Goal: Ask a question: Seek information or help from site administrators or community

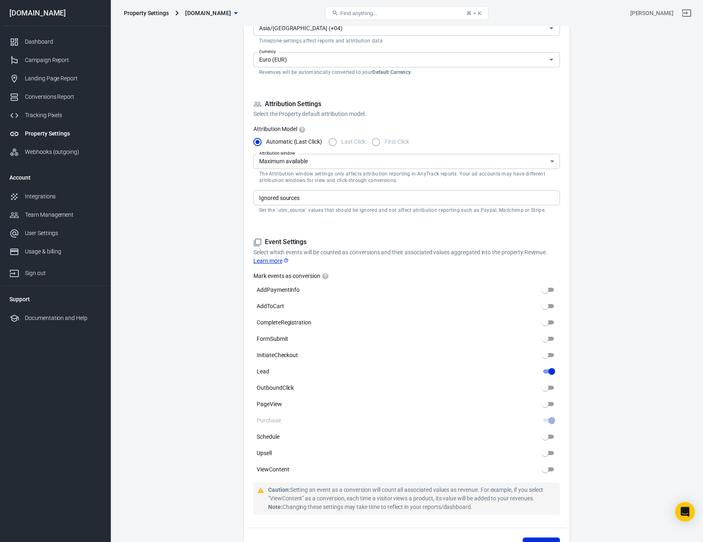
scroll to position [168, 0]
click at [547, 437] on input "Schedule" at bounding box center [544, 438] width 29 height 10
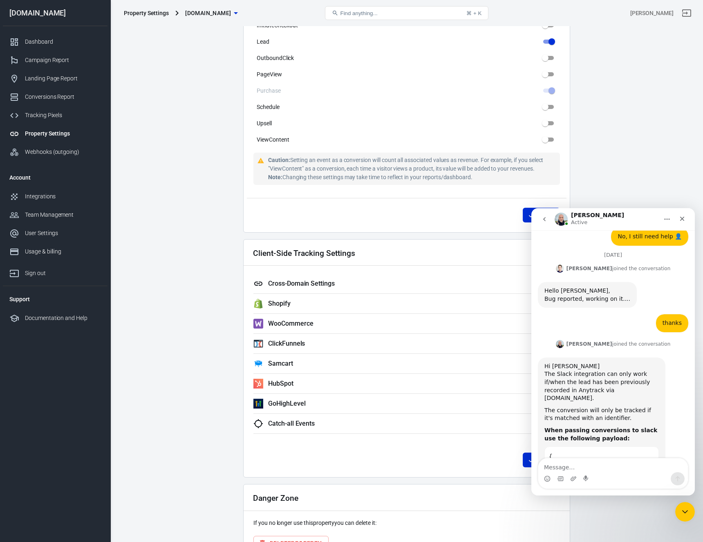
scroll to position [1842, 0]
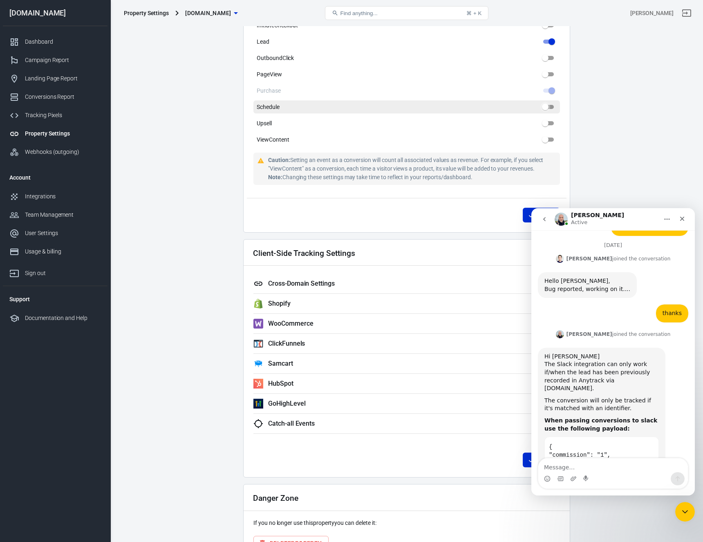
click at [545, 107] on input "Schedule" at bounding box center [544, 107] width 29 height 10
click at [546, 107] on input "Schedule" at bounding box center [544, 107] width 29 height 10
checkbox input "false"
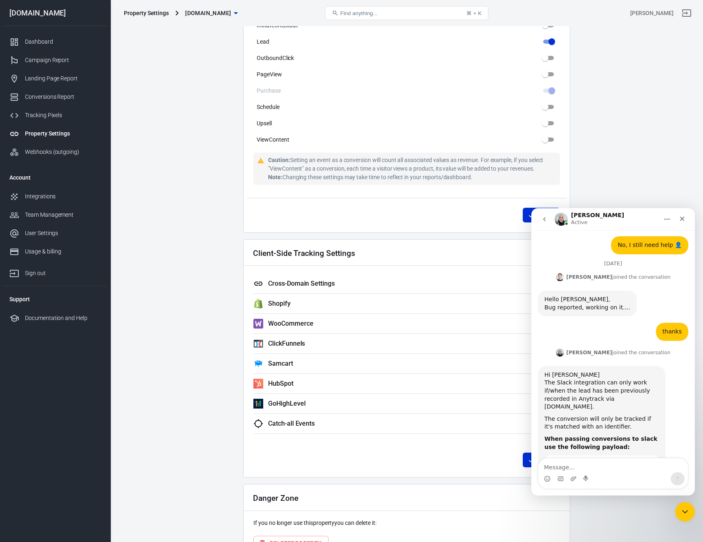
scroll to position [1831, 0]
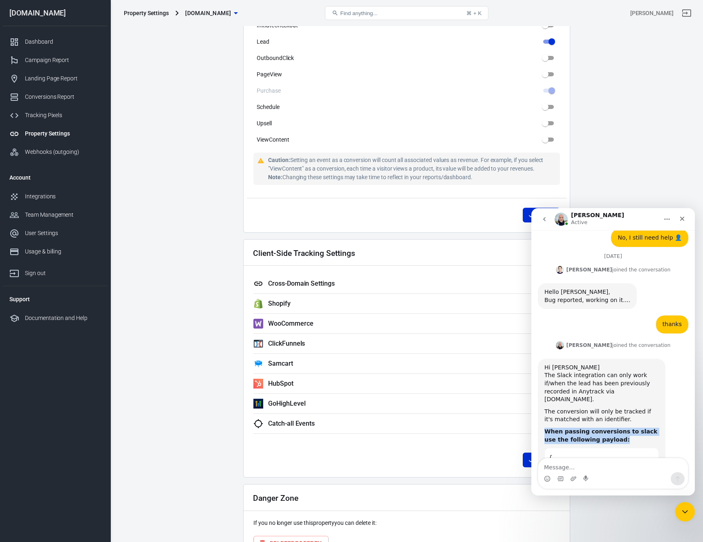
drag, startPoint x: 544, startPoint y: 345, endPoint x: 617, endPoint y: 352, distance: 73.0
click at [617, 428] on div "When passing conversions to slack use the following payload:" at bounding box center [601, 436] width 114 height 16
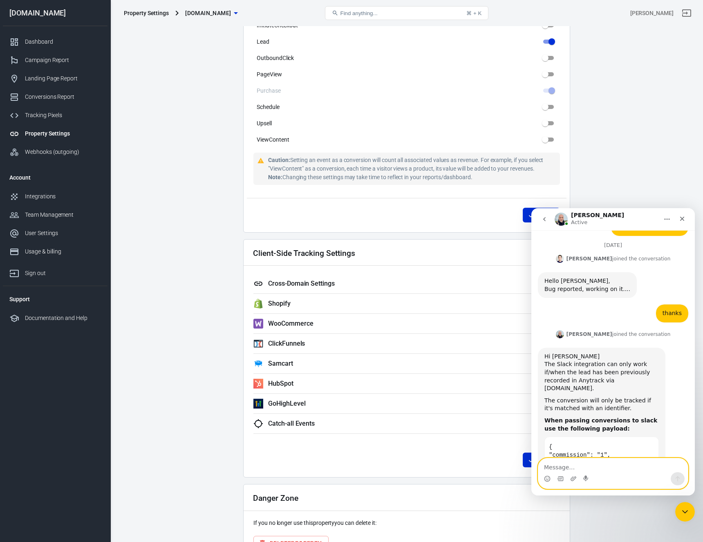
click at [600, 470] on textarea "Message…" at bounding box center [612, 466] width 149 height 14
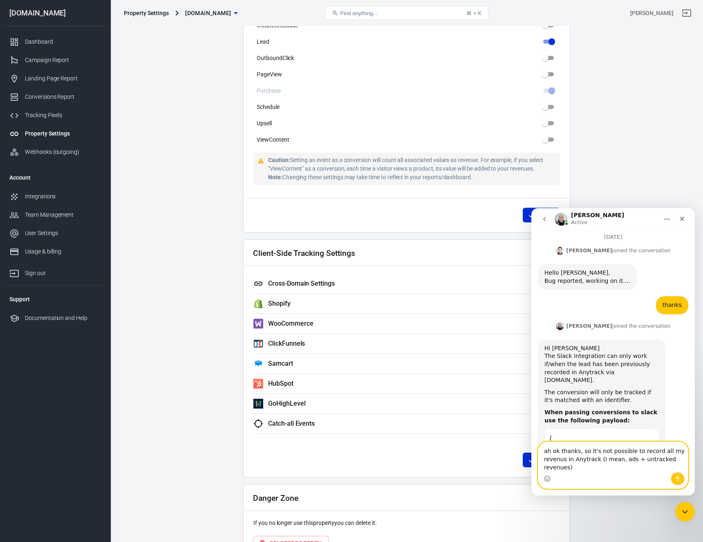
scroll to position [1858, 0]
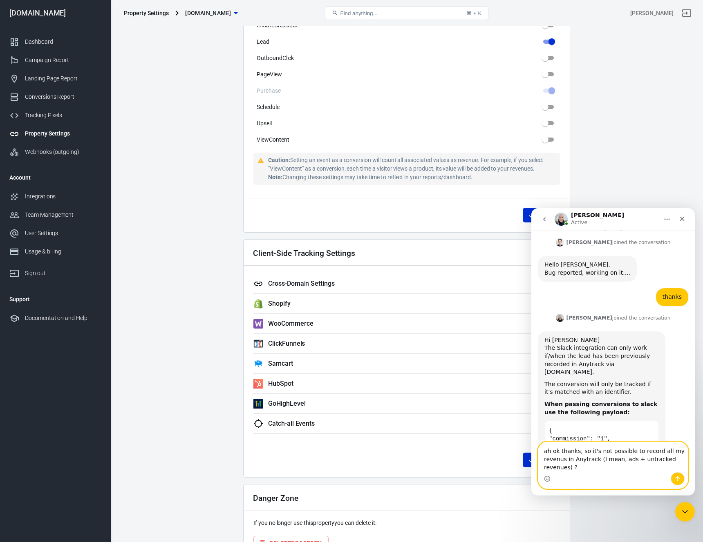
type textarea "ah ok thanks, so it's not possible to record all my revenus in Anytrack (I mean…"
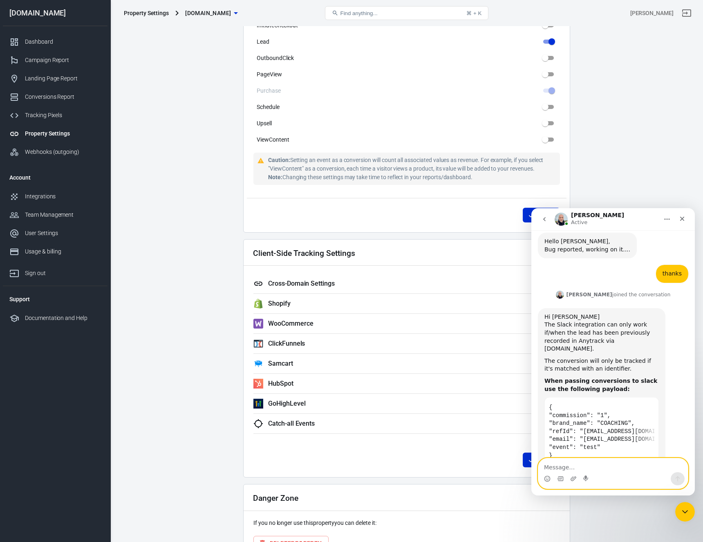
scroll to position [1882, 0]
type textarea "At this time, i need to change something in my setup ?"
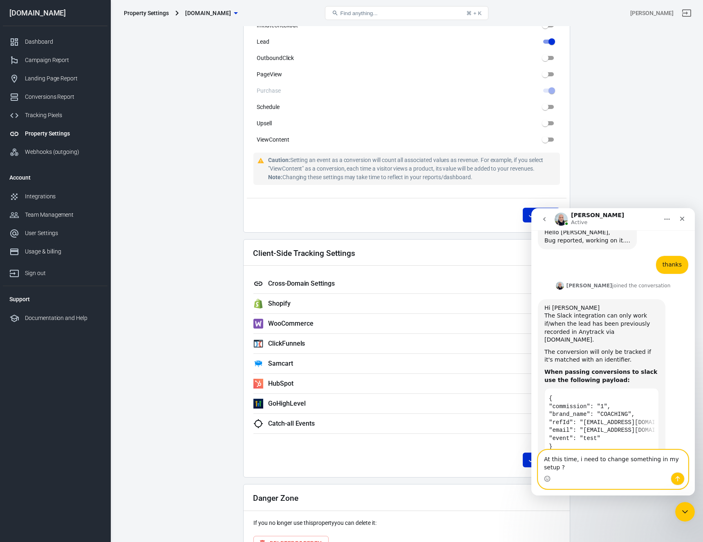
click at [657, 458] on textarea "At this time, i need to change something in my setup ?" at bounding box center [612, 462] width 149 height 22
click at [619, 470] on textarea "At this time, i need to change something in my setup ?" at bounding box center [612, 462] width 149 height 22
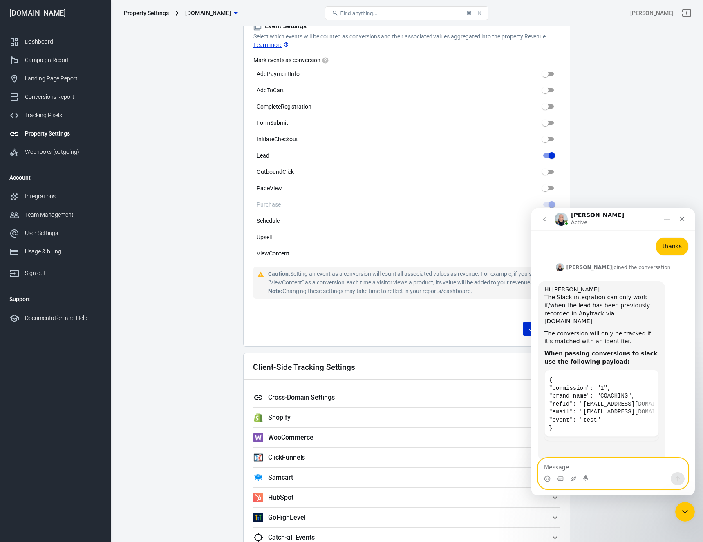
scroll to position [388, 0]
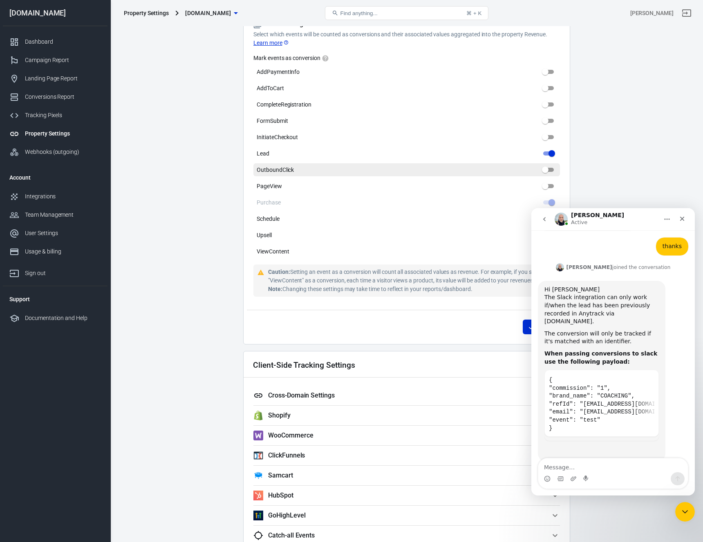
click at [371, 170] on label "OutboundClick" at bounding box center [406, 169] width 306 height 13
click at [530, 170] on input "OutboundClick" at bounding box center [544, 170] width 29 height 10
click at [555, 167] on input "OutboundClick" at bounding box center [544, 170] width 29 height 10
checkbox input "false"
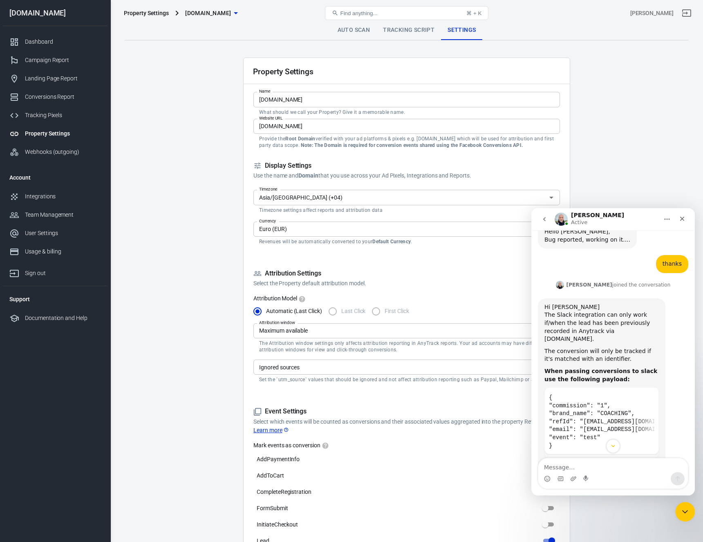
scroll to position [1890, 0]
click at [648, 395] on icon "Copy this code block to your clipboard." at bounding box center [649, 398] width 7 height 7
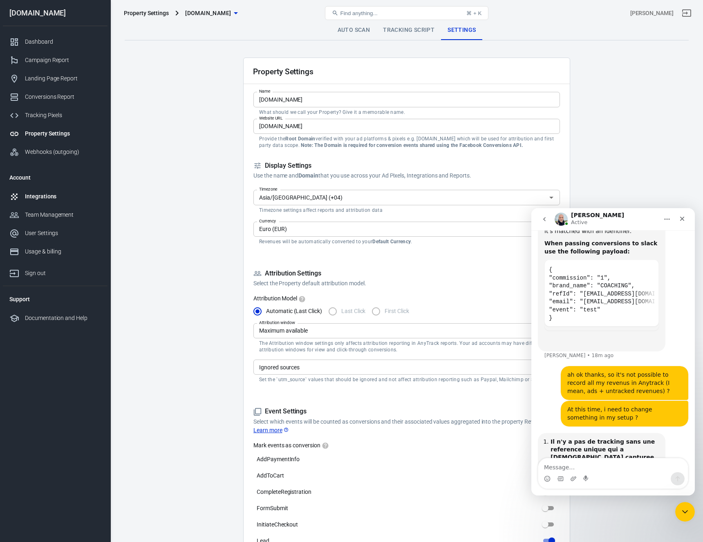
click at [45, 197] on div "Integrations" at bounding box center [63, 196] width 76 height 9
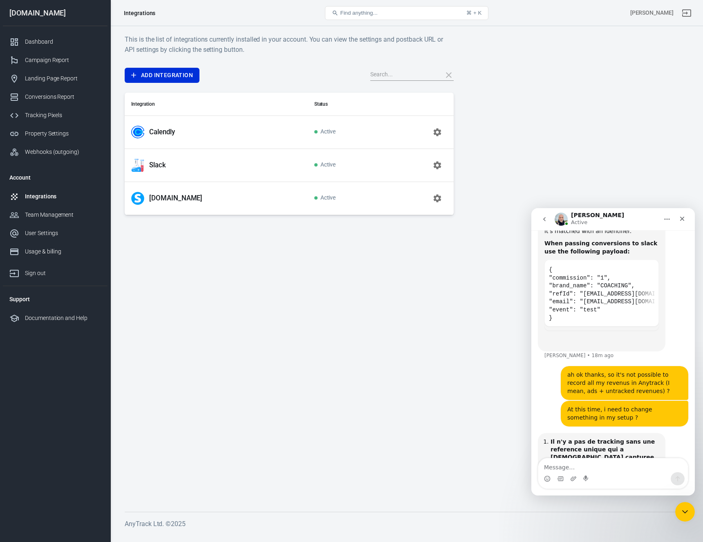
click at [435, 166] on icon "button" at bounding box center [437, 165] width 8 height 8
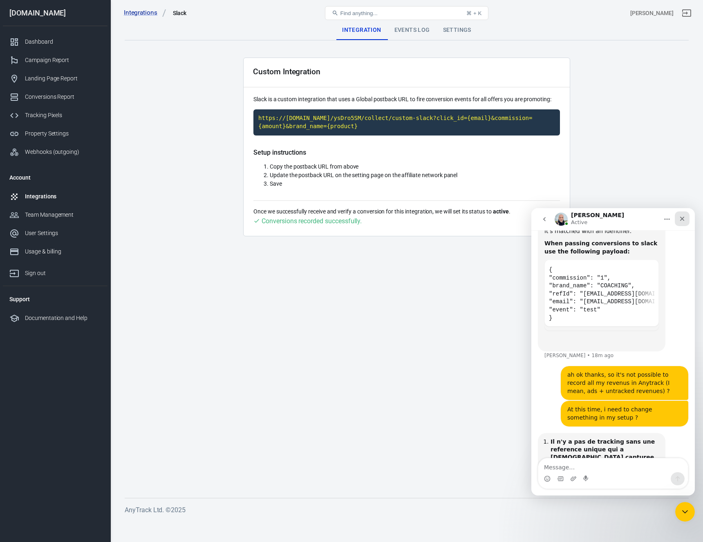
click at [681, 221] on icon "Close" at bounding box center [681, 219] width 7 height 7
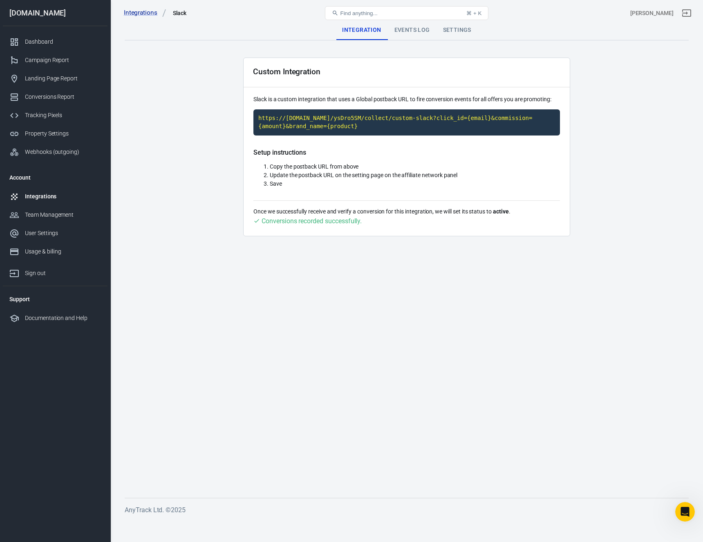
scroll to position [2011, 0]
click at [409, 33] on div "Events Log" at bounding box center [412, 30] width 49 height 20
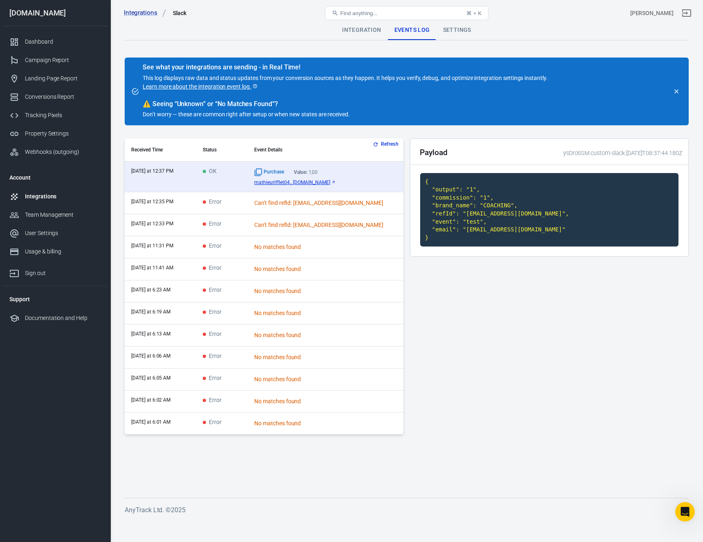
click at [380, 144] on button "Refresh" at bounding box center [386, 144] width 31 height 9
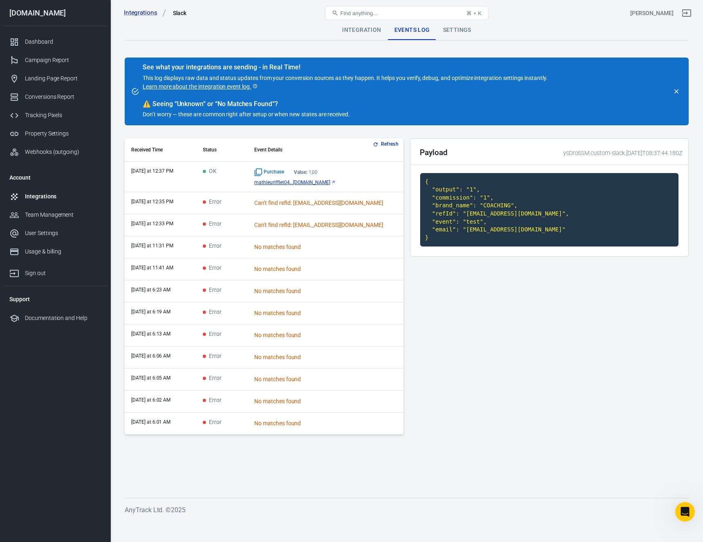
click at [326, 425] on div "No matches found" at bounding box center [325, 423] width 143 height 9
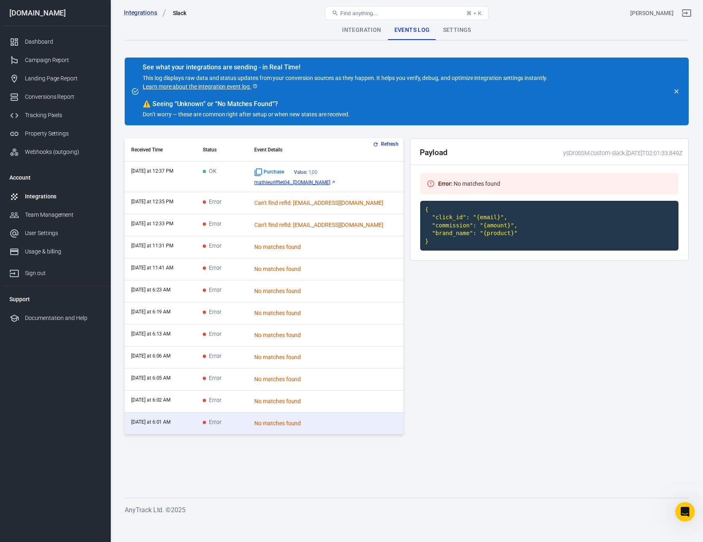
click at [321, 404] on div "No matches found" at bounding box center [325, 401] width 143 height 9
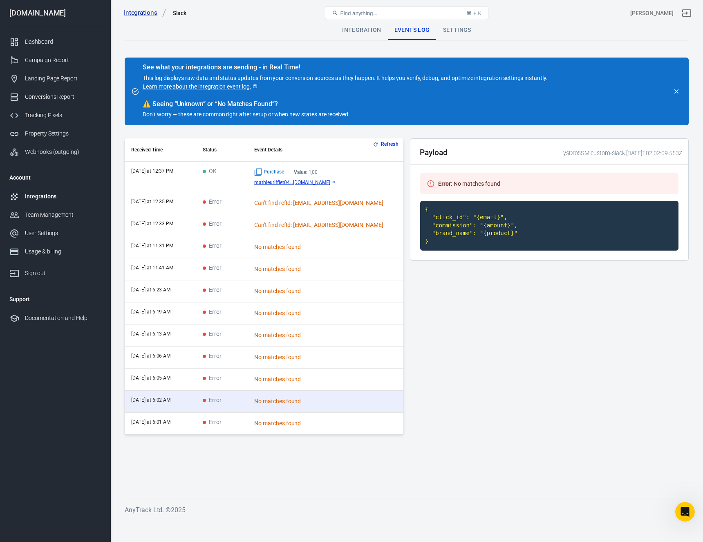
click at [303, 384] on td "No matches found" at bounding box center [326, 380] width 156 height 22
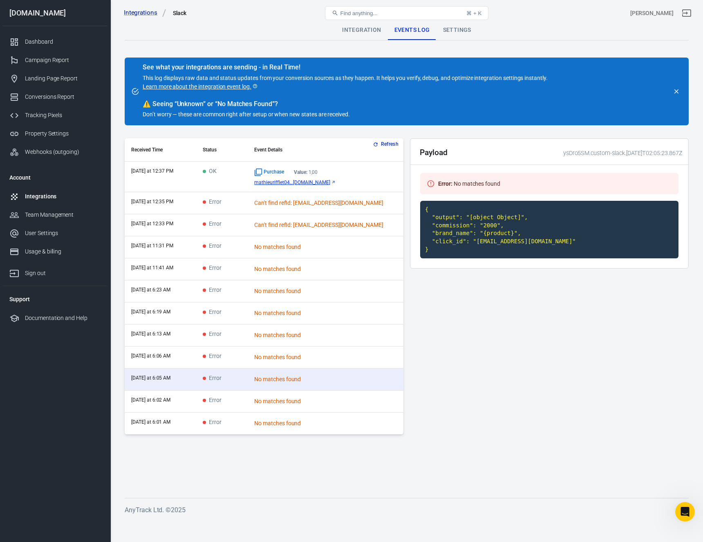
click at [294, 357] on div "No matches found" at bounding box center [325, 357] width 143 height 9
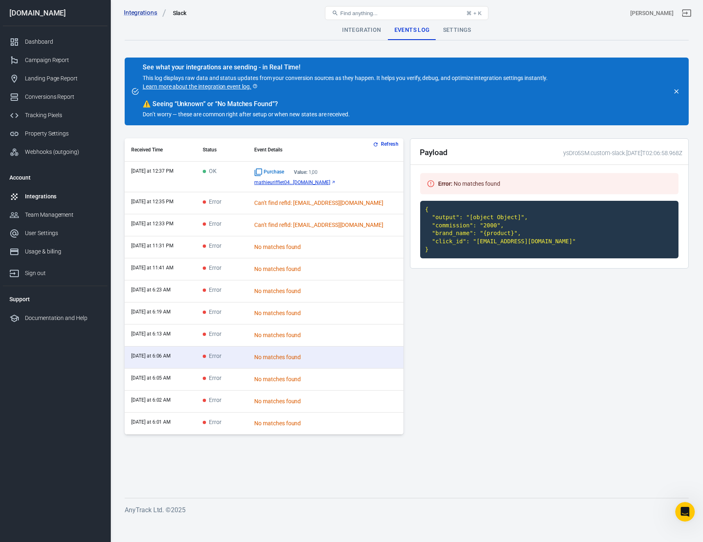
click at [297, 337] on div "No matches found" at bounding box center [325, 335] width 143 height 9
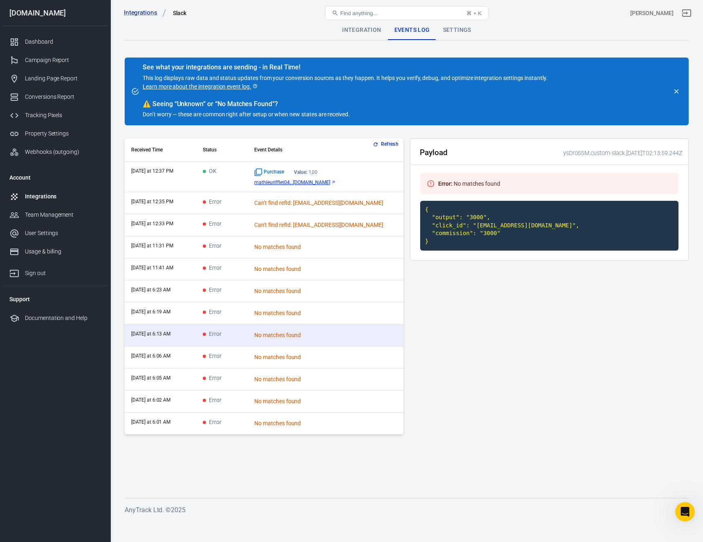
click at [295, 311] on div "No matches found" at bounding box center [325, 313] width 143 height 9
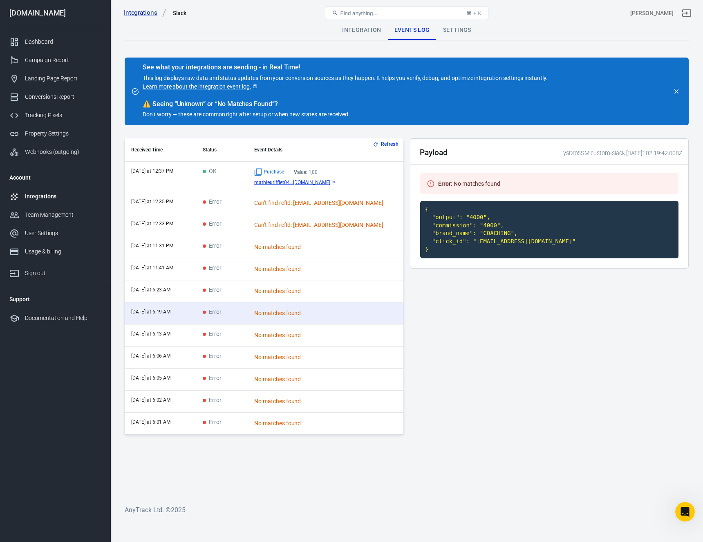
click at [296, 294] on div "No matches found" at bounding box center [325, 291] width 143 height 9
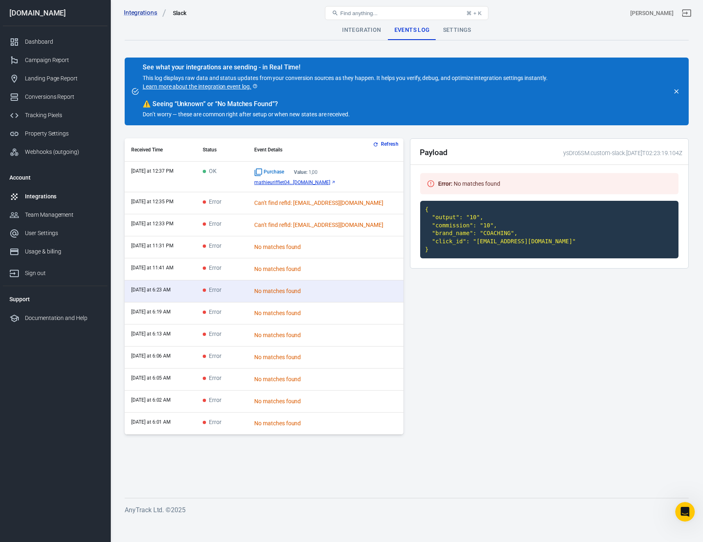
click at [297, 272] on div "No matches found" at bounding box center [325, 269] width 143 height 9
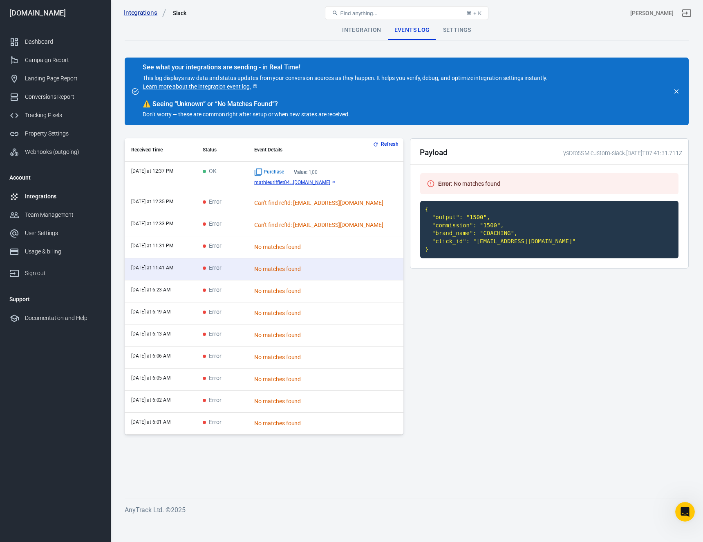
click at [294, 251] on div "No matches found" at bounding box center [325, 247] width 143 height 9
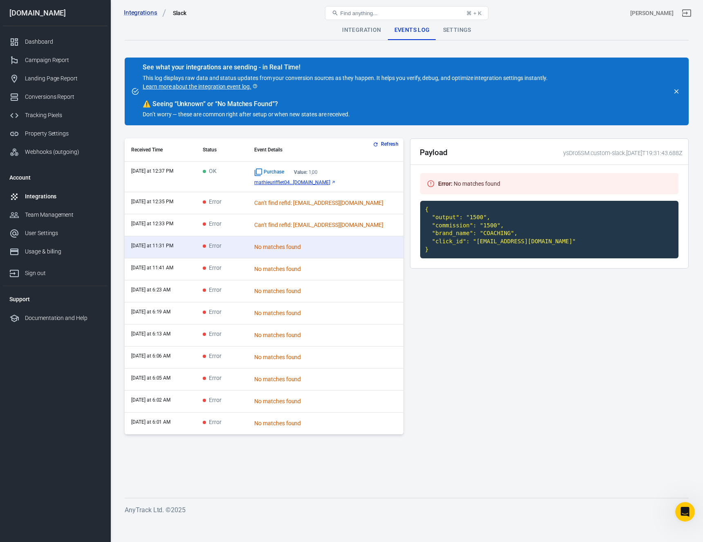
click at [289, 225] on div "Can't find refId: [EMAIL_ADDRESS][DOMAIN_NAME]" at bounding box center [325, 225] width 143 height 9
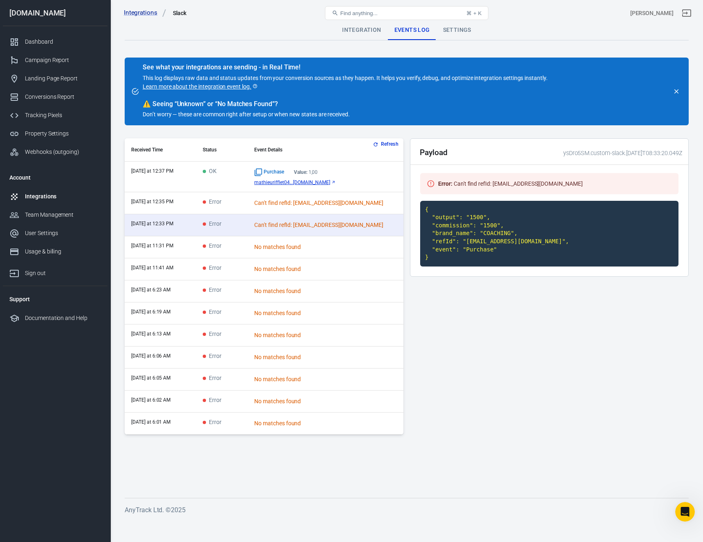
click at [295, 246] on div "No matches found" at bounding box center [325, 247] width 143 height 9
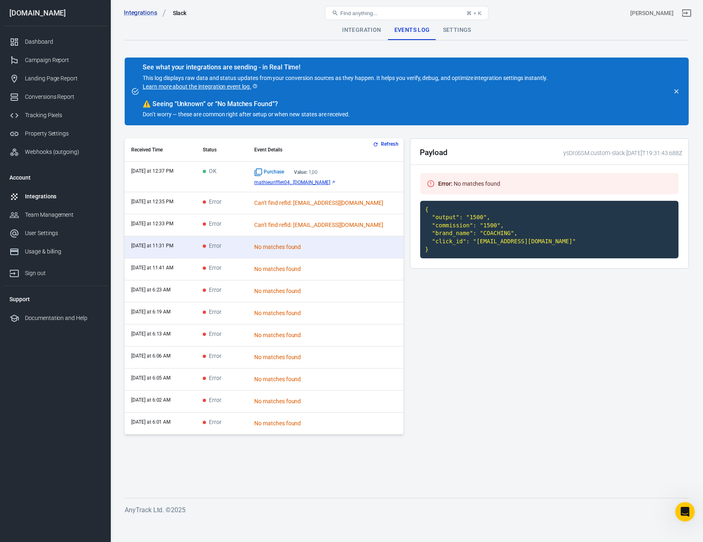
click at [290, 230] on td "Can't find refId: [EMAIL_ADDRESS][DOMAIN_NAME]" at bounding box center [326, 225] width 156 height 22
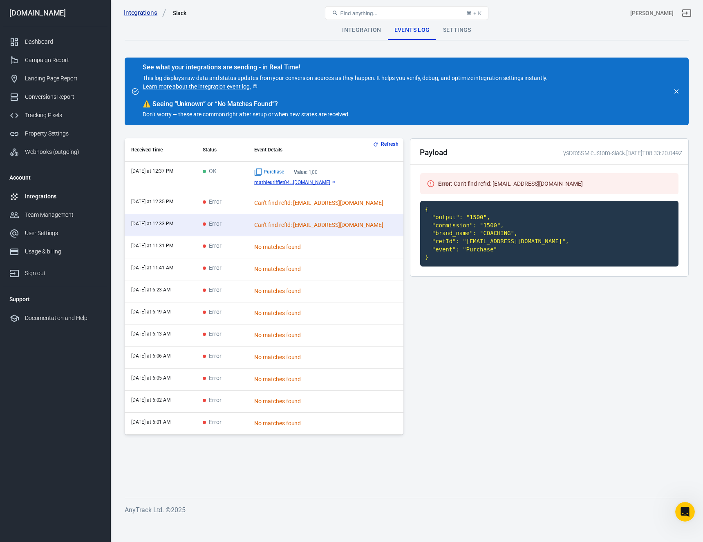
click at [296, 208] on td "Can't find refId: [EMAIL_ADDRESS][DOMAIN_NAME]" at bounding box center [326, 203] width 156 height 22
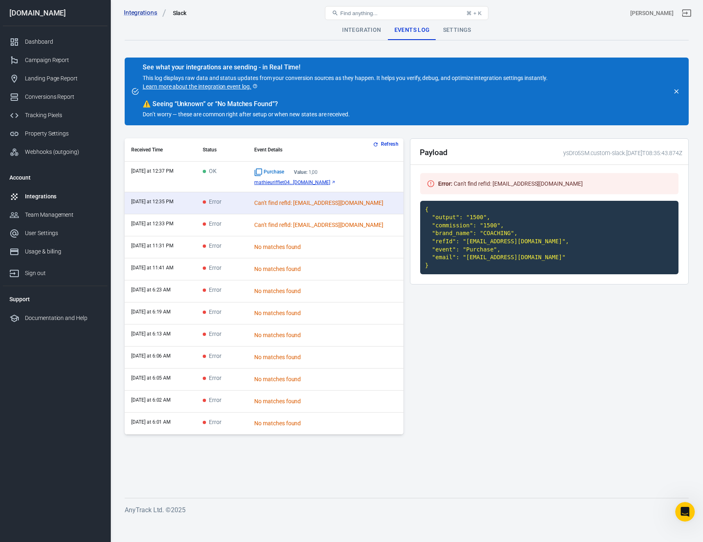
click at [296, 223] on div "Can't find refId: [EMAIL_ADDRESS][DOMAIN_NAME]" at bounding box center [325, 225] width 143 height 9
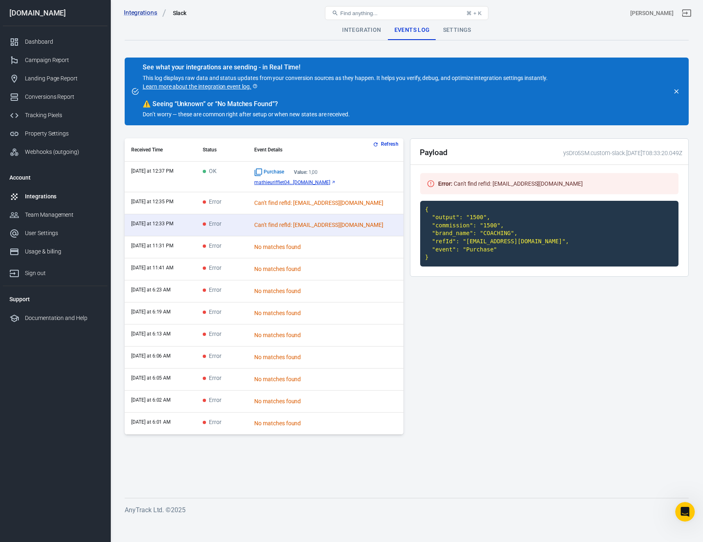
click at [290, 249] on div "No matches found" at bounding box center [325, 247] width 143 height 9
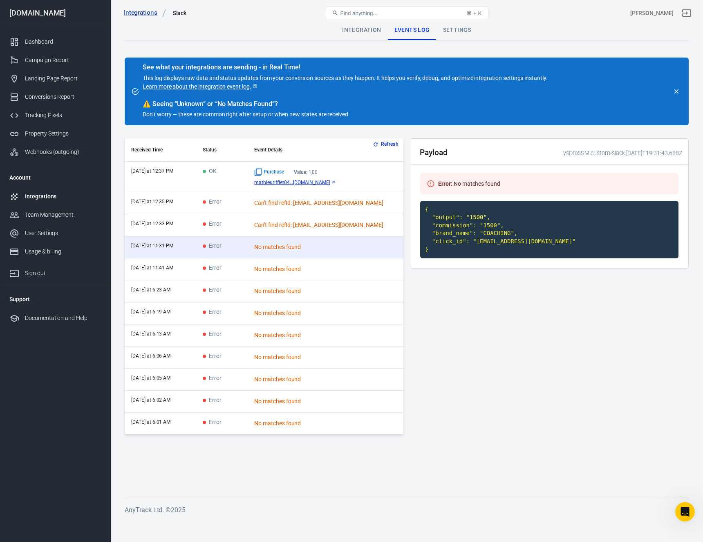
click at [288, 224] on div "Can't find refId: [EMAIL_ADDRESS][DOMAIN_NAME]" at bounding box center [325, 225] width 143 height 9
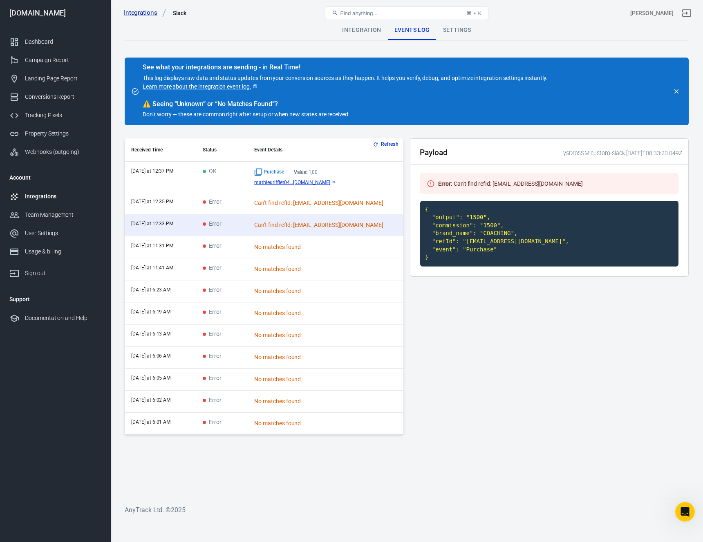
click at [287, 204] on div "Can't find refId: [EMAIL_ADDRESS][DOMAIN_NAME]" at bounding box center [325, 203] width 143 height 9
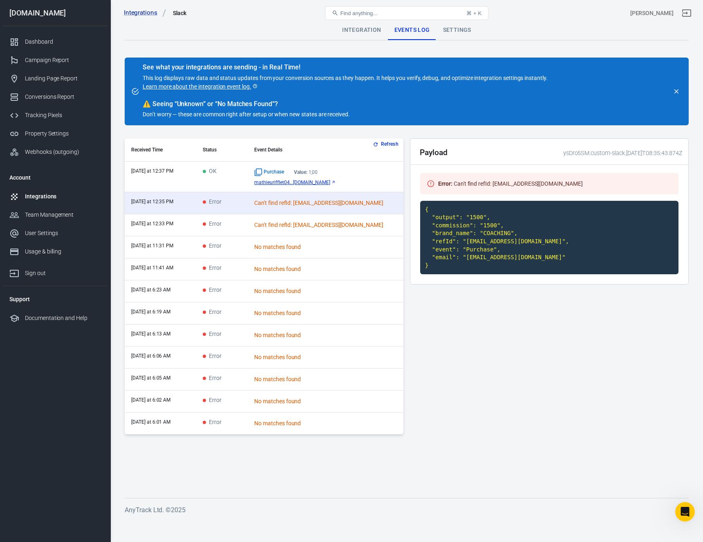
click at [269, 254] on td "No matches found" at bounding box center [326, 247] width 156 height 22
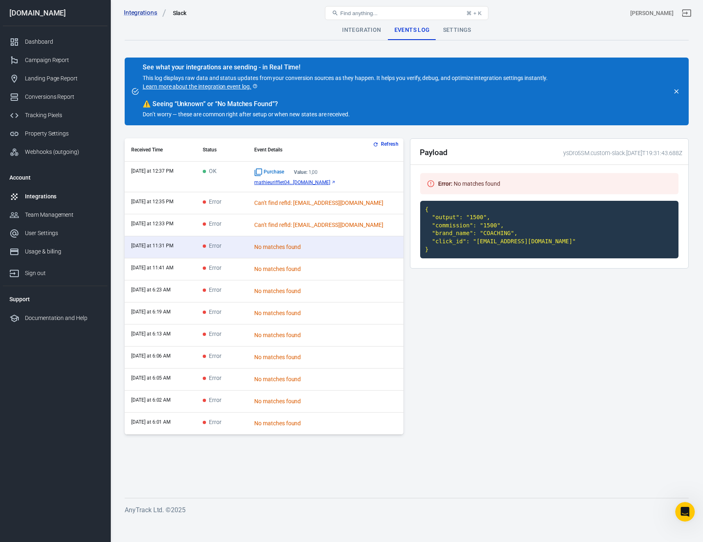
click at [283, 228] on div "Can't find refId: [EMAIL_ADDRESS][DOMAIN_NAME]" at bounding box center [325, 225] width 143 height 9
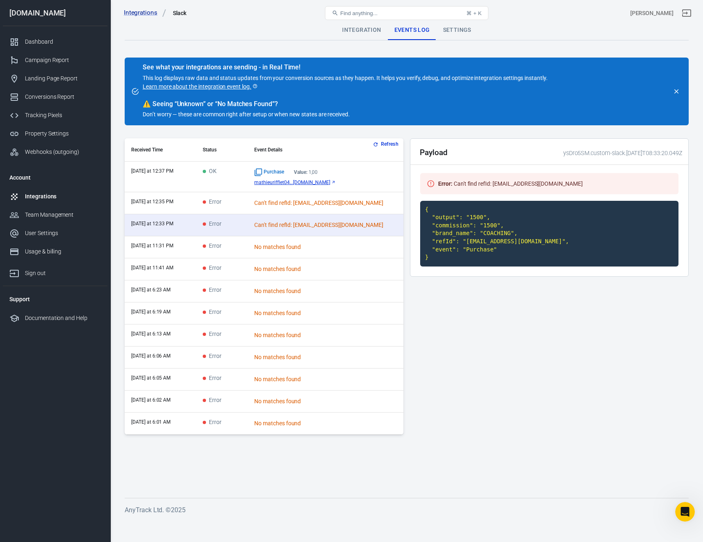
click at [285, 203] on div "Can't find refId: [EMAIL_ADDRESS][DOMAIN_NAME]" at bounding box center [325, 203] width 143 height 9
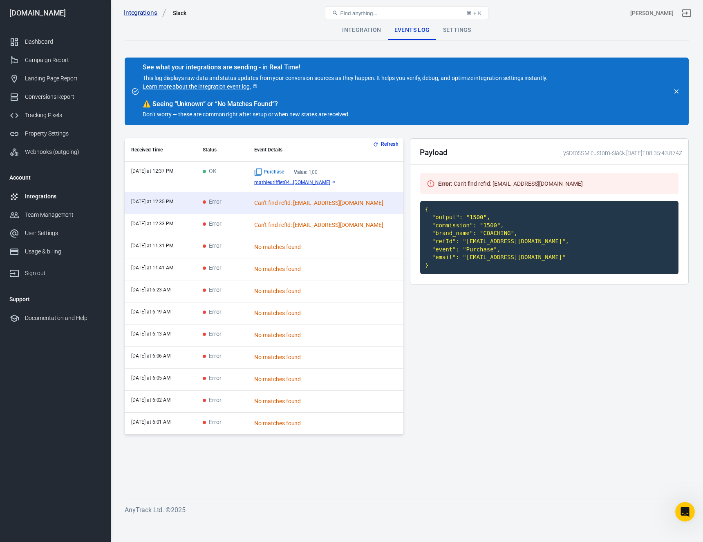
click at [245, 185] on td "OK" at bounding box center [221, 177] width 51 height 31
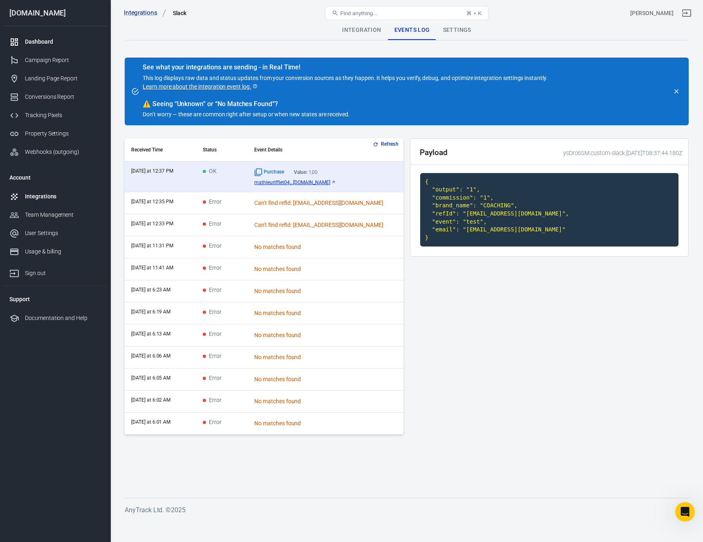
click at [44, 44] on div "Dashboard" at bounding box center [63, 42] width 76 height 9
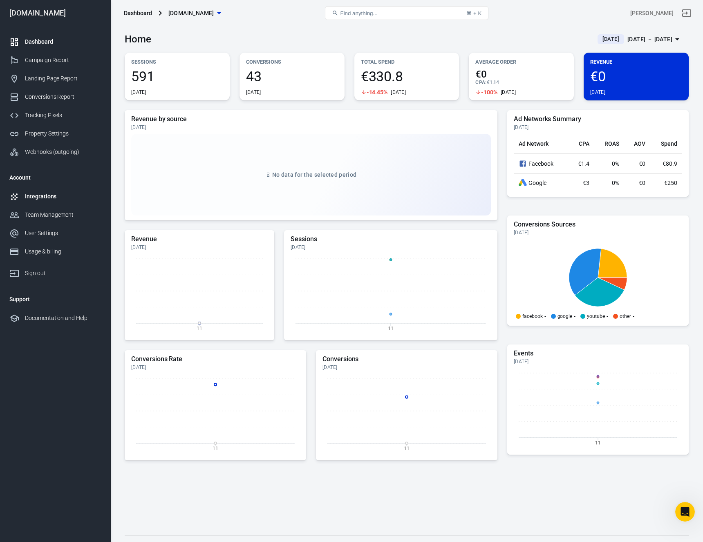
click at [43, 198] on div "Integrations" at bounding box center [63, 196] width 76 height 9
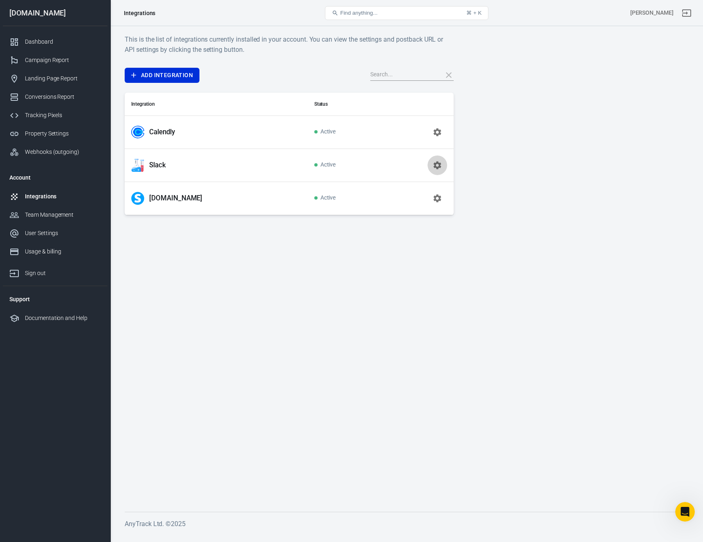
click at [433, 166] on icon "button" at bounding box center [437, 166] width 10 height 10
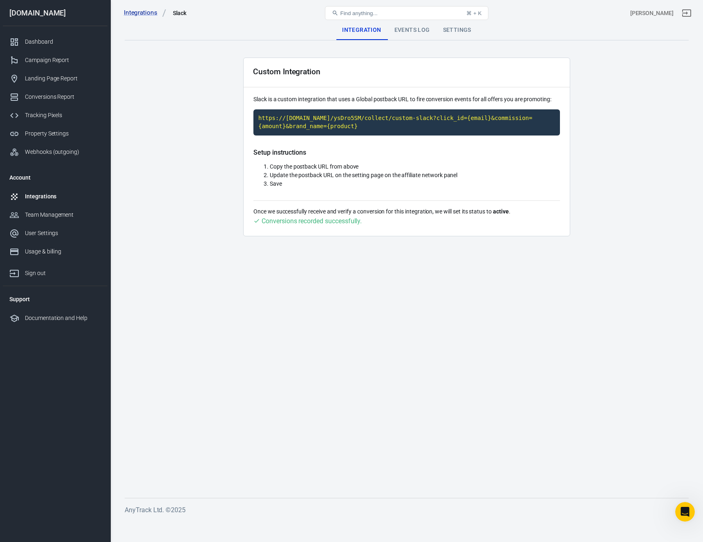
click at [415, 29] on div "Events Log" at bounding box center [412, 30] width 49 height 20
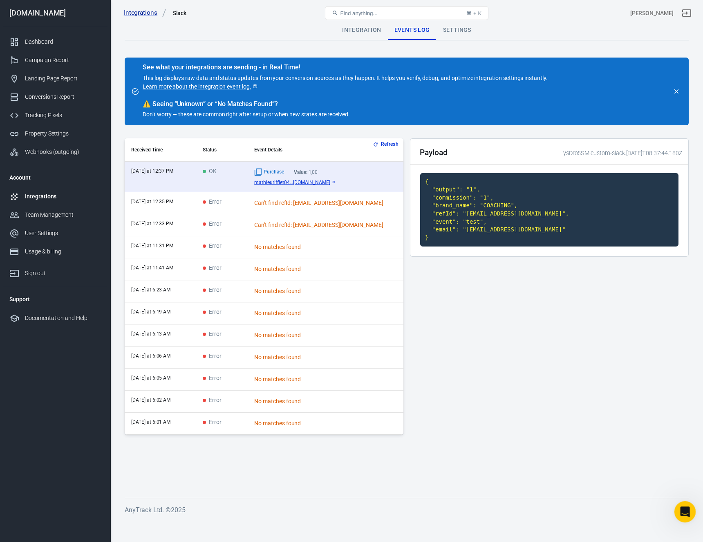
click at [688, 512] on div "Open Intercom Messenger" at bounding box center [683, 510] width 27 height 27
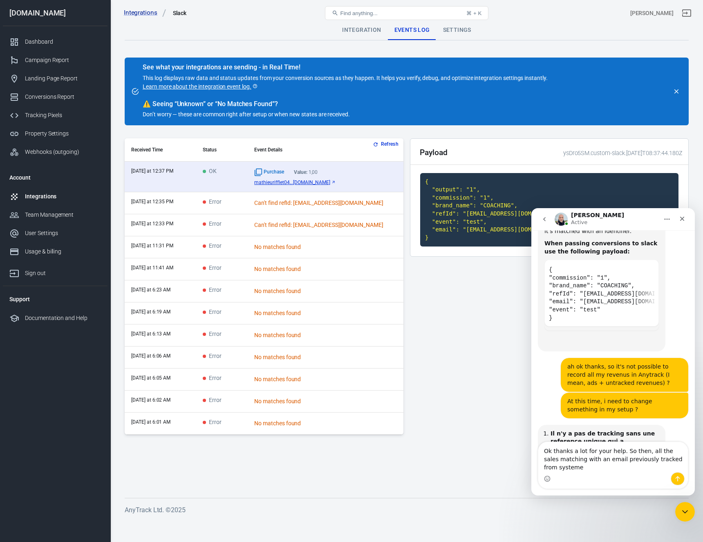
scroll to position [2027, 0]
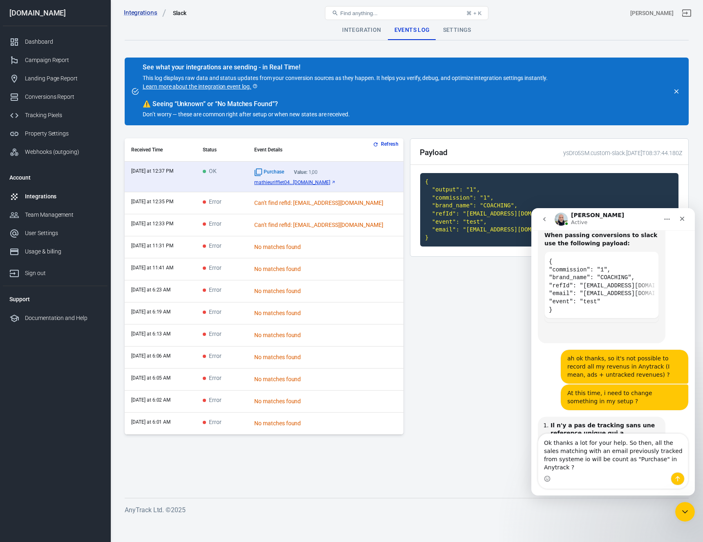
type textarea "Ok thanks a lot for your help. So then, all the sales matching with an email pr…"
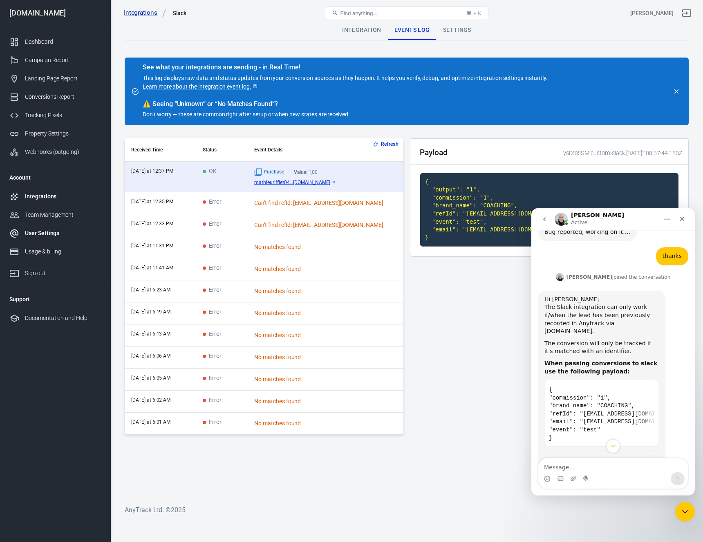
scroll to position [1898, 0]
click at [248, 246] on td "Error" at bounding box center [221, 247] width 51 height 22
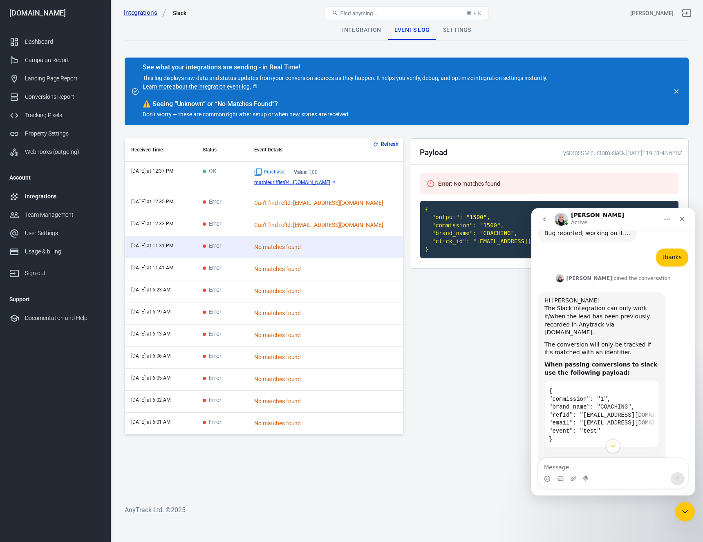
click at [248, 226] on td "Error" at bounding box center [221, 225] width 51 height 22
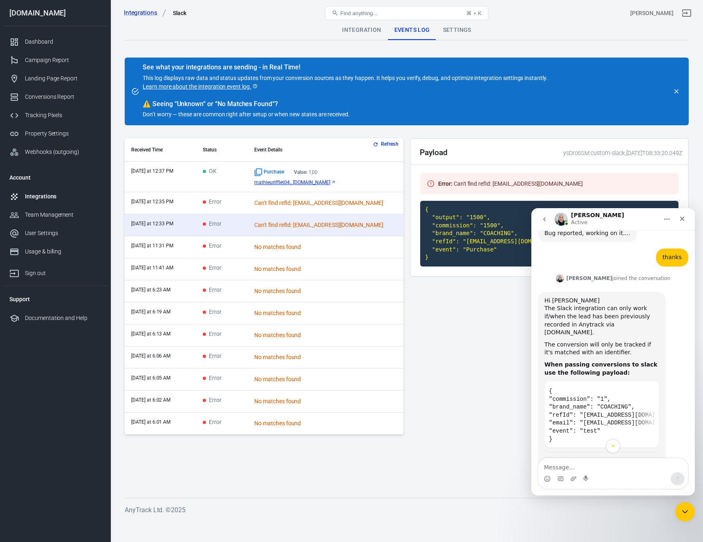
click at [236, 176] on td "OK" at bounding box center [221, 177] width 51 height 31
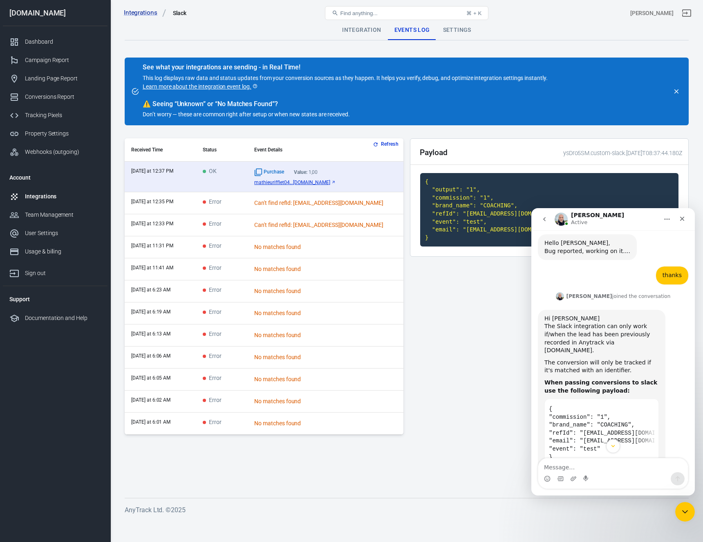
scroll to position [2059, 0]
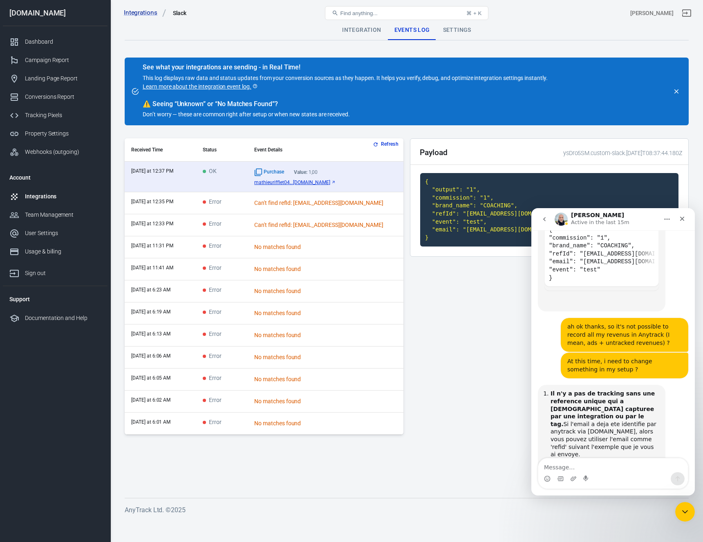
click at [395, 147] on button "Refresh" at bounding box center [386, 144] width 31 height 9
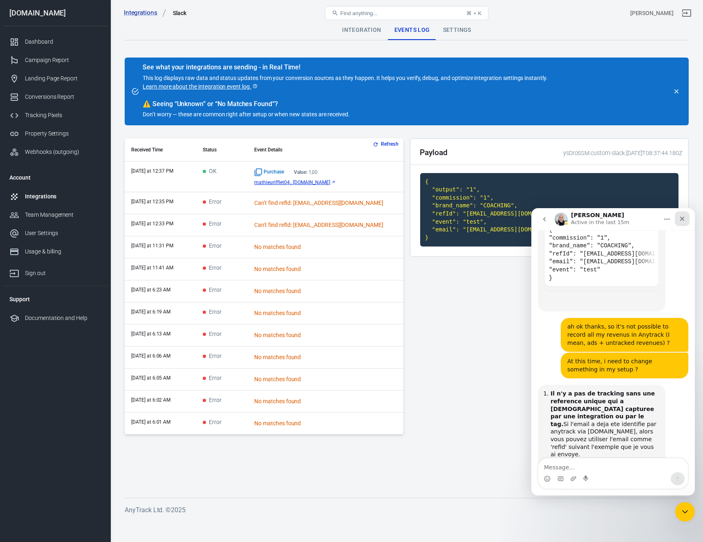
click at [686, 221] on div "Close" at bounding box center [681, 219] width 15 height 15
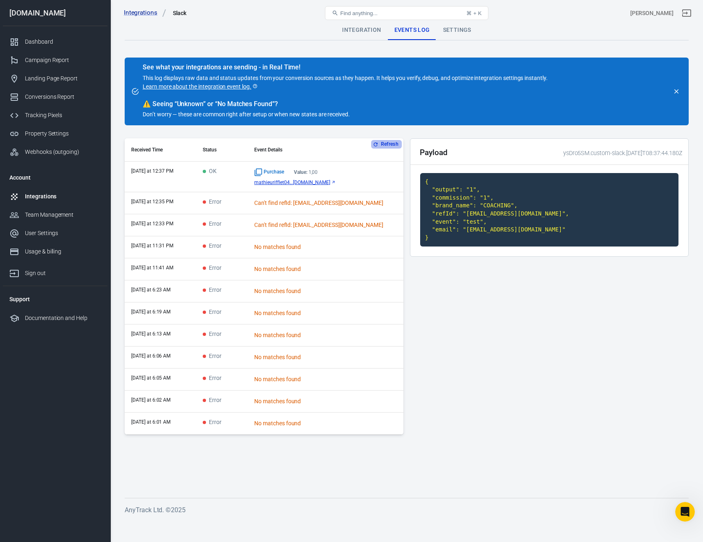
click at [390, 147] on button "Refresh" at bounding box center [386, 144] width 31 height 9
click at [389, 145] on button "Refresh" at bounding box center [386, 144] width 31 height 9
click at [383, 144] on button "Refresh" at bounding box center [386, 144] width 31 height 9
click at [379, 143] on button "Refresh" at bounding box center [386, 144] width 31 height 9
click at [326, 183] on span "mathieurifflet04...[DOMAIN_NAME]" at bounding box center [292, 183] width 76 height 6
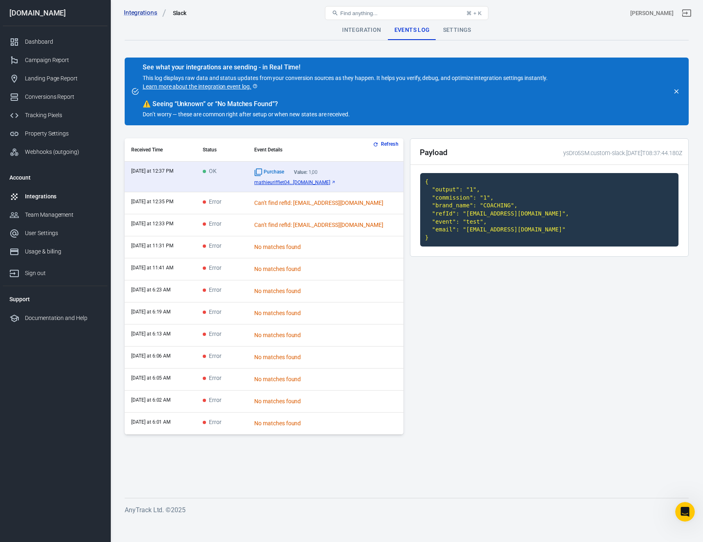
click at [384, 142] on button "Refresh" at bounding box center [386, 144] width 31 height 9
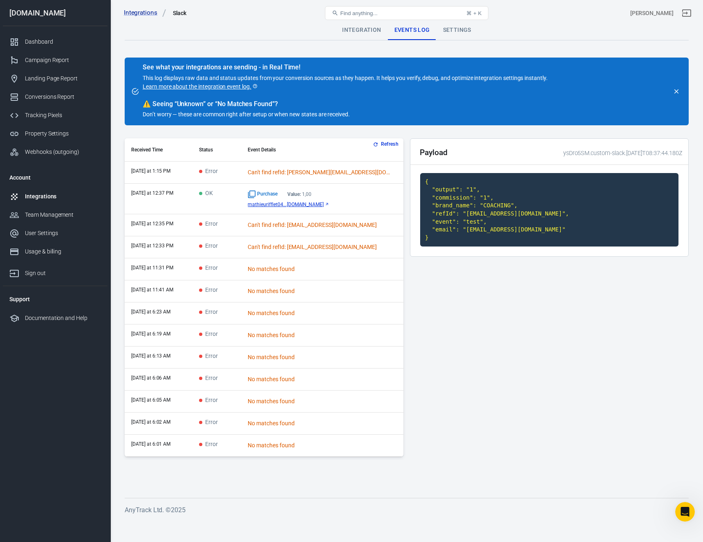
click at [241, 172] on td "Error" at bounding box center [216, 173] width 49 height 22
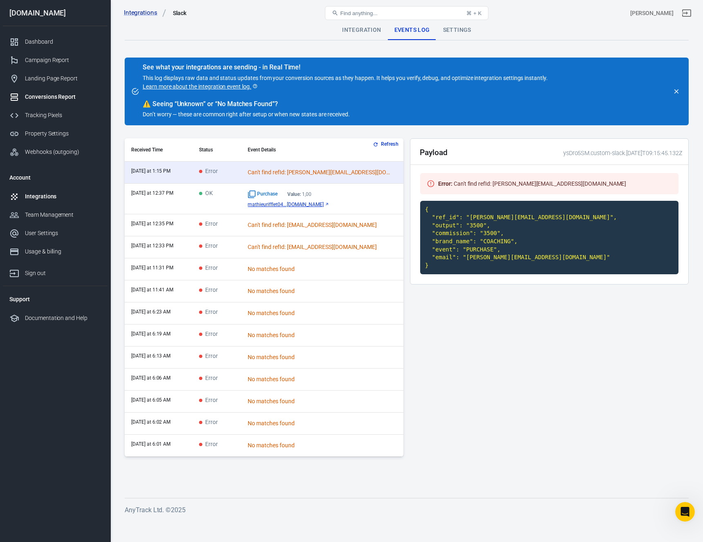
click at [47, 95] on div "Conversions Report" at bounding box center [63, 97] width 76 height 9
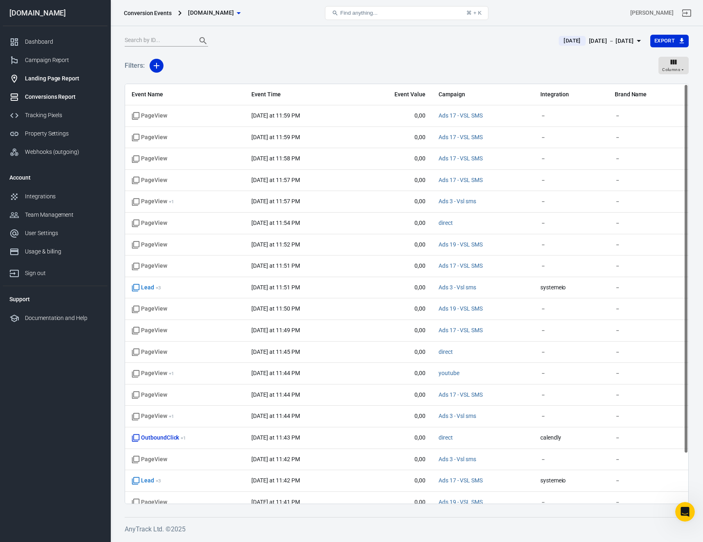
click at [43, 79] on div "Landing Page Report" at bounding box center [63, 78] width 76 height 9
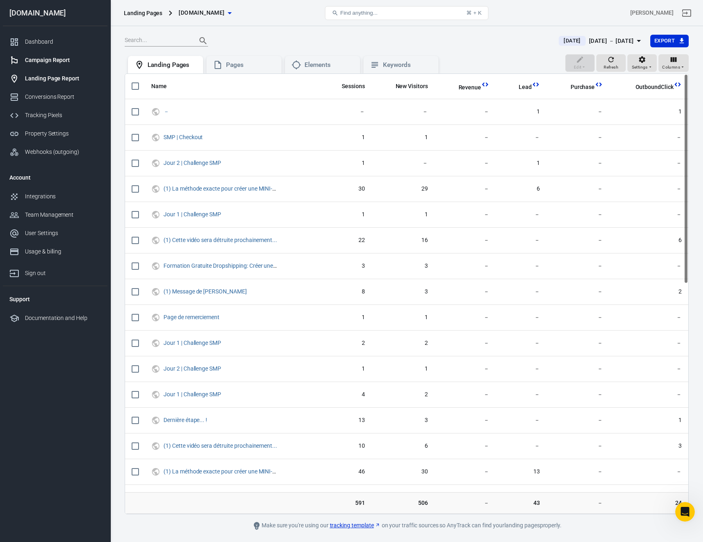
click at [51, 64] on div "Campaign Report" at bounding box center [63, 60] width 76 height 9
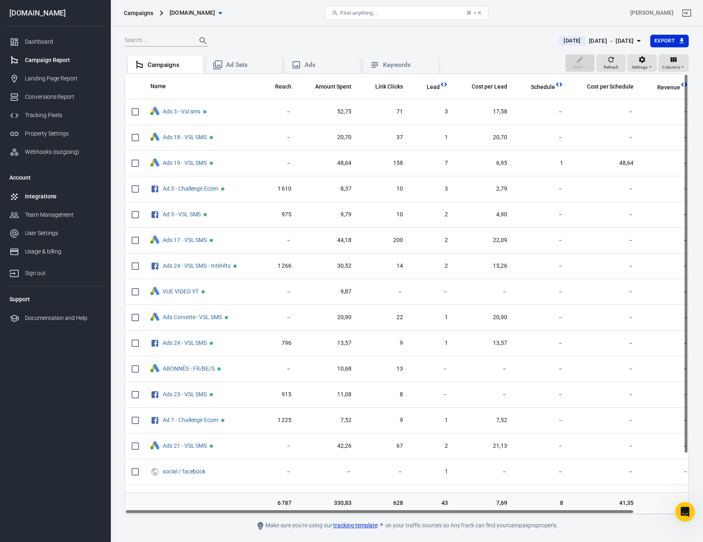
click at [47, 195] on div "Integrations" at bounding box center [63, 196] width 76 height 9
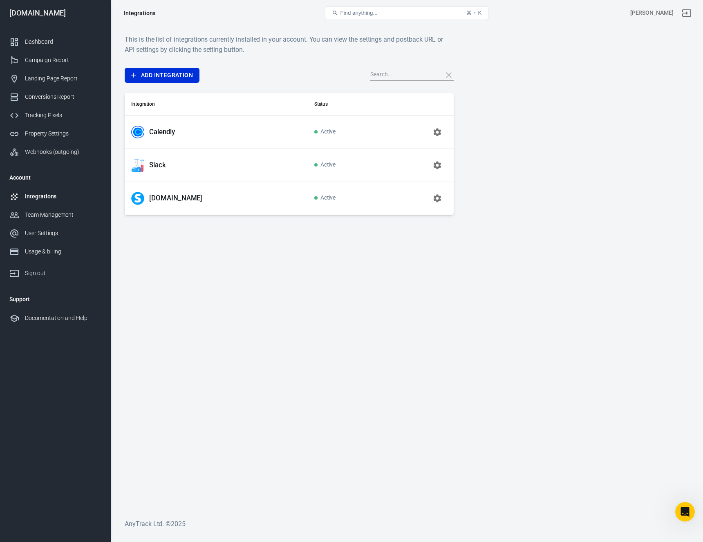
click at [436, 168] on icon "button" at bounding box center [437, 165] width 8 height 8
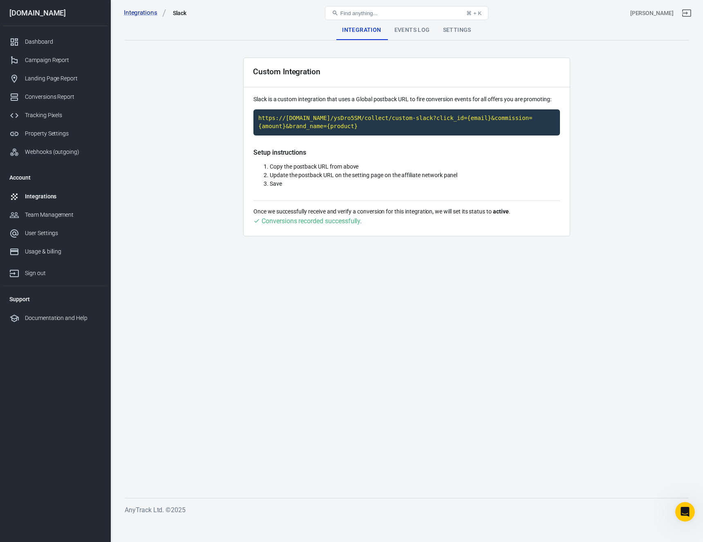
click at [397, 33] on div "Events Log" at bounding box center [412, 30] width 49 height 20
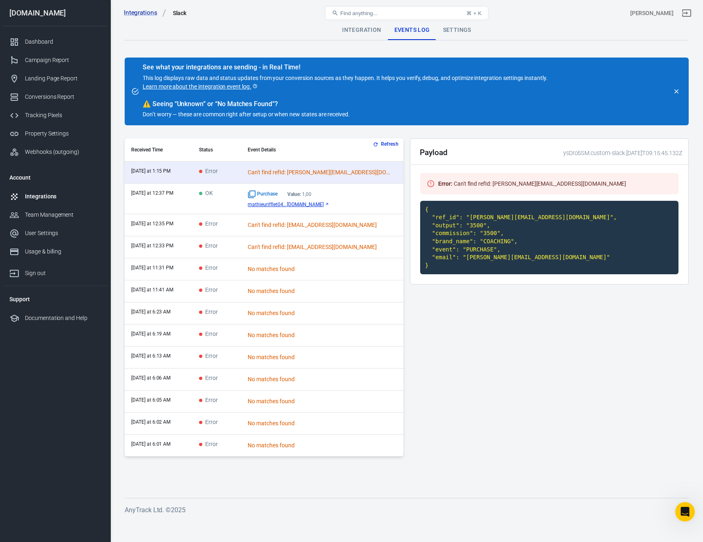
click at [370, 198] on div "Purchase Value: 1,00 mathieurifflet04...mail.com" at bounding box center [322, 198] width 149 height 17
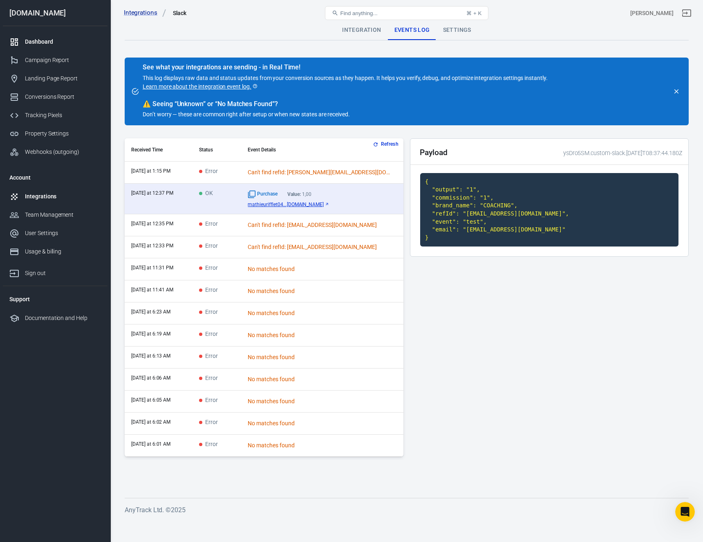
click at [36, 36] on link "Dashboard" at bounding box center [55, 42] width 105 height 18
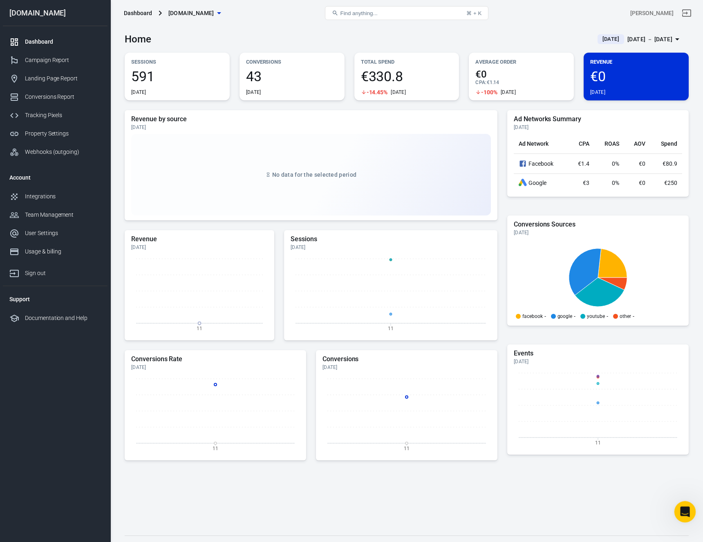
click at [685, 509] on icon "Open Intercom Messenger" at bounding box center [683, 510] width 13 height 13
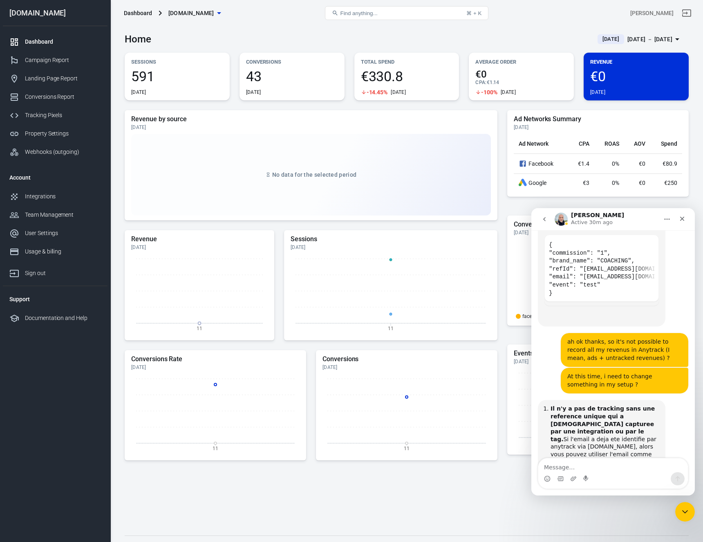
scroll to position [2059, 0]
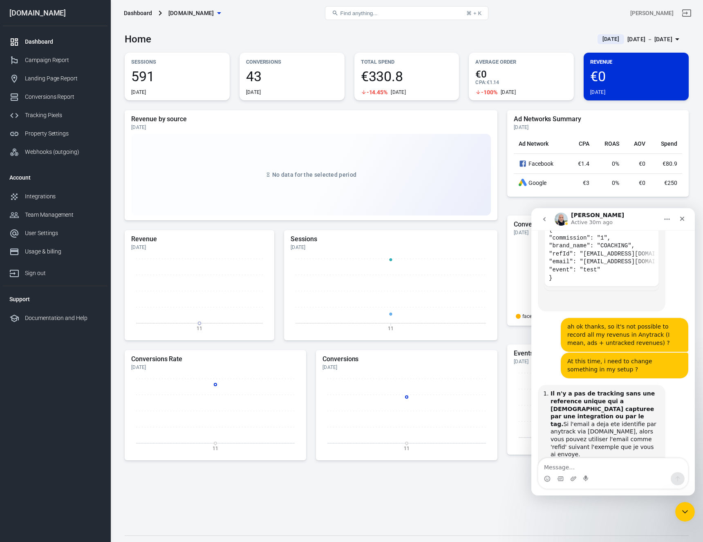
click at [607, 467] on textarea "Message…" at bounding box center [612, 466] width 149 height 14
click at [50, 132] on div "Property Settings" at bounding box center [63, 133] width 76 height 9
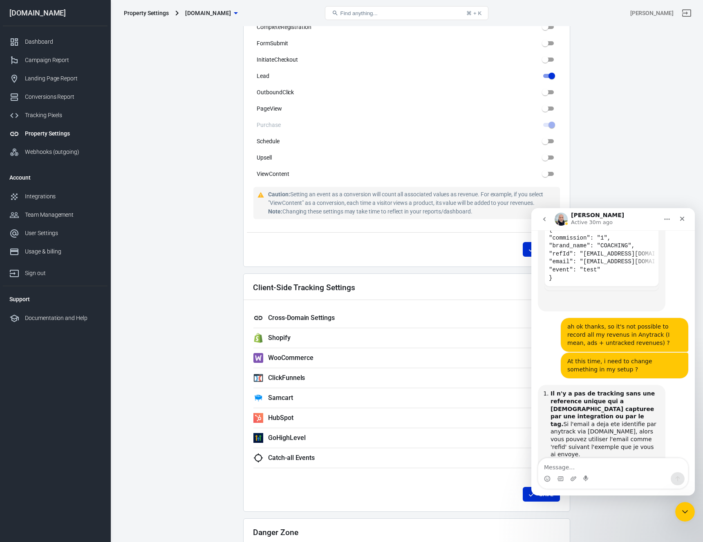
scroll to position [464, 0]
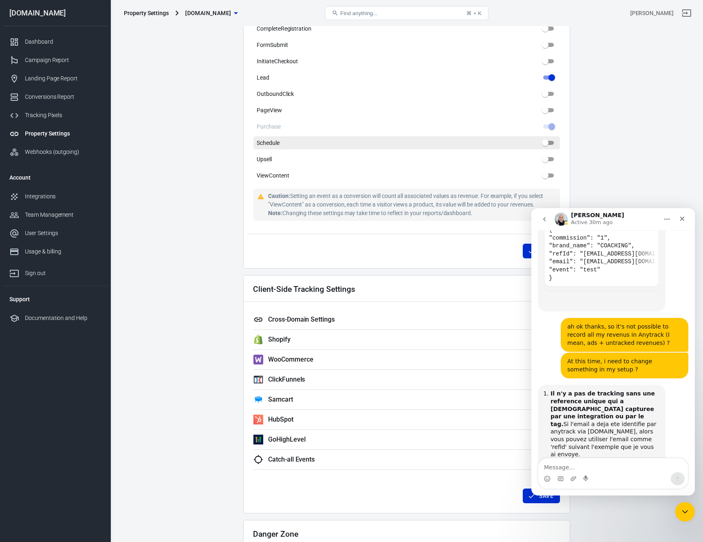
click at [545, 142] on input "Schedule" at bounding box center [544, 143] width 29 height 10
click at [549, 141] on input "Schedule" at bounding box center [544, 143] width 29 height 10
checkbox input "false"
click at [603, 468] on textarea "Message…" at bounding box center [612, 466] width 149 height 14
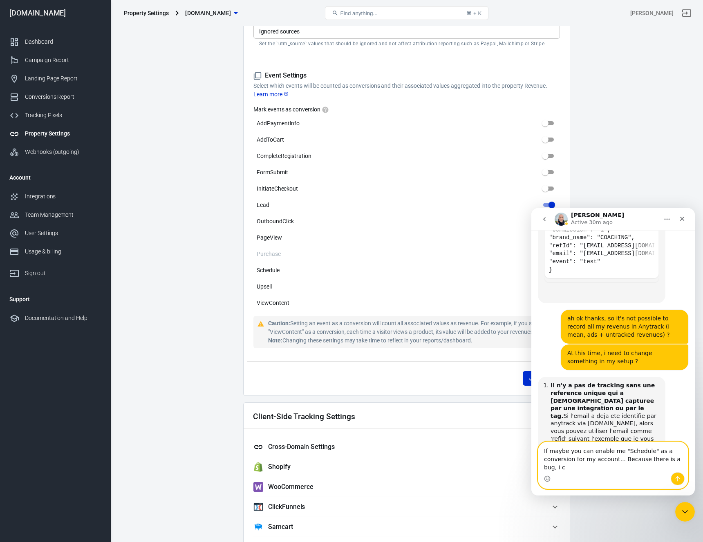
scroll to position [2075, 0]
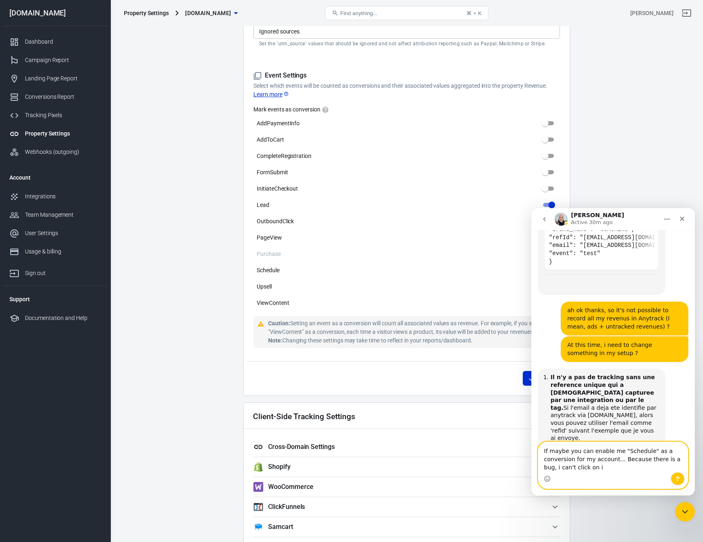
type textarea "If maybe you can enable me "Schedule" as a conversion for my account... Because…"
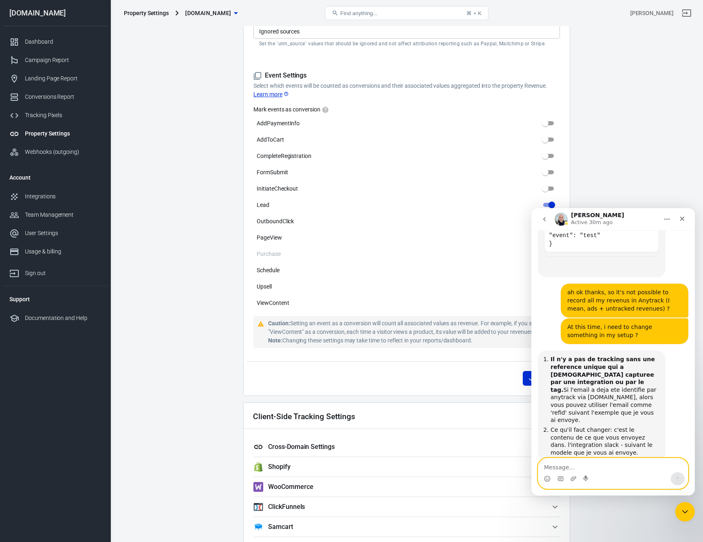
scroll to position [2094, 0]
type textarea "Thanks a lot"
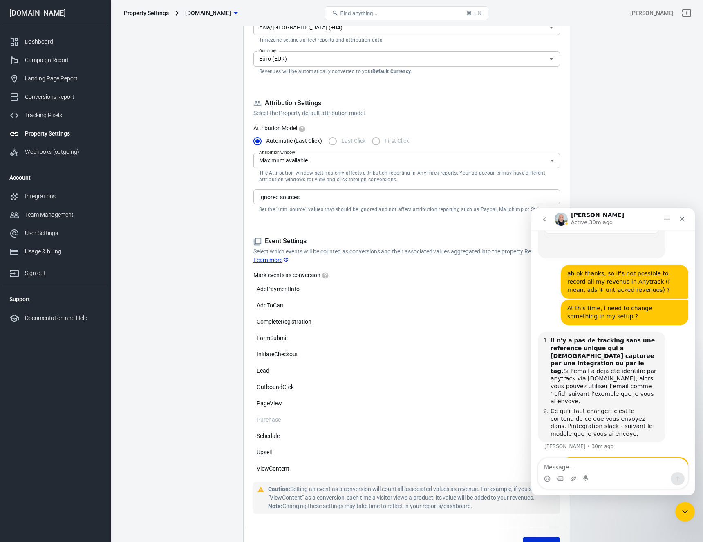
scroll to position [0, 0]
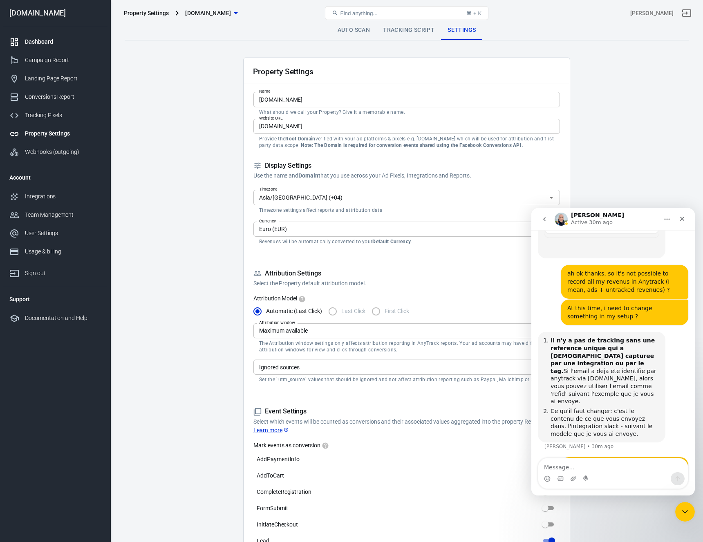
click at [45, 43] on div "Dashboard" at bounding box center [63, 42] width 76 height 9
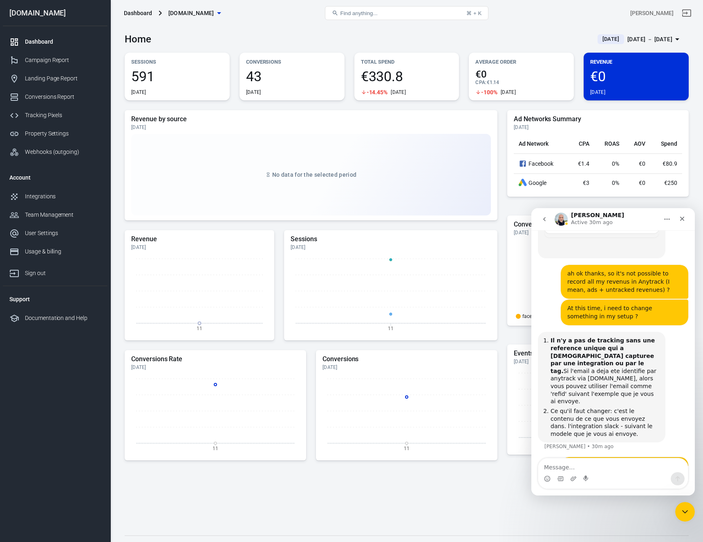
click at [599, 39] on span "[DATE]" at bounding box center [610, 39] width 23 height 8
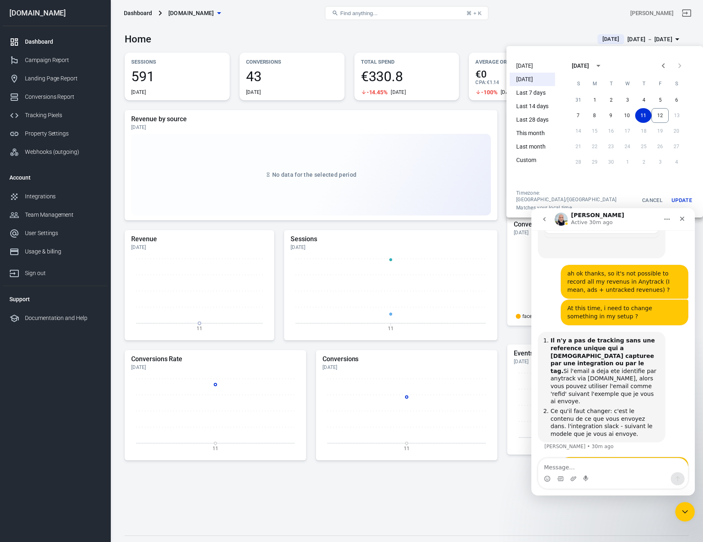
click at [533, 63] on li "[DATE]" at bounding box center [531, 65] width 45 height 13
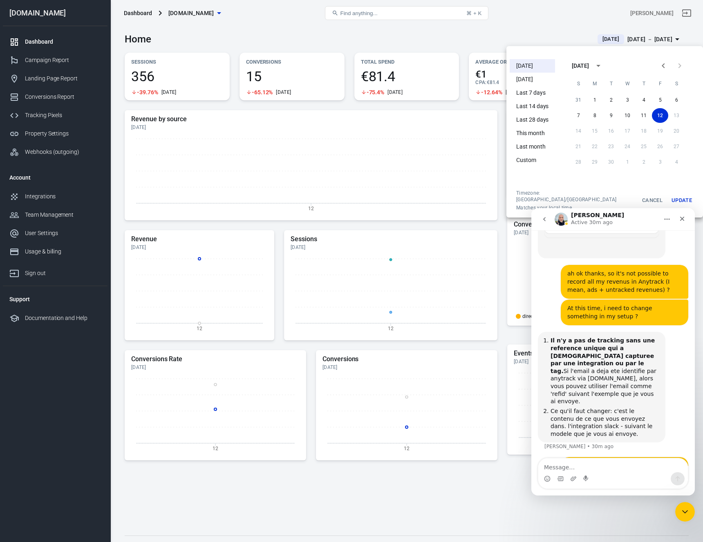
click at [450, 33] on div at bounding box center [351, 271] width 703 height 542
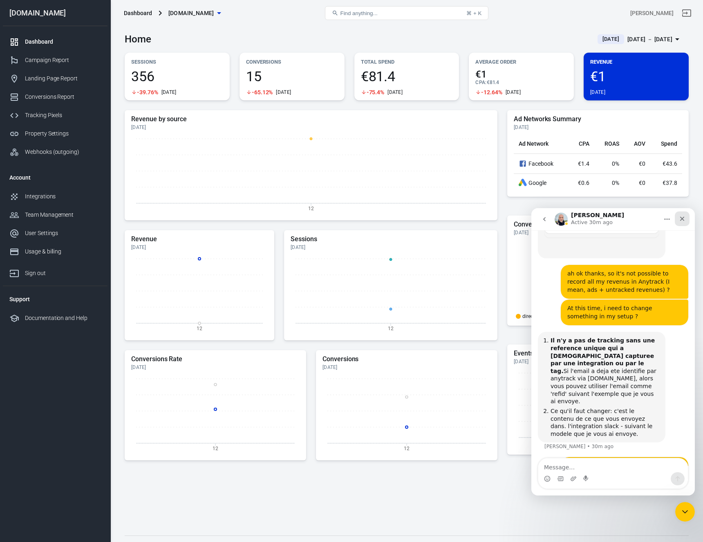
click at [684, 220] on icon "Close" at bounding box center [681, 219] width 7 height 7
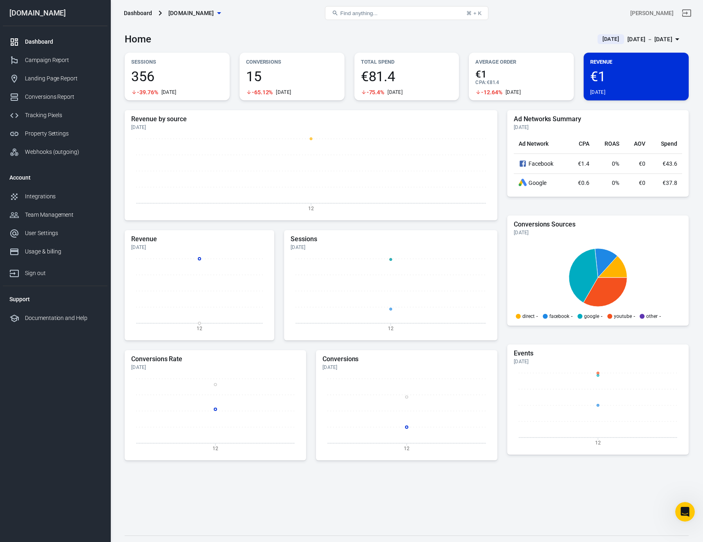
click at [41, 42] on div "Dashboard" at bounding box center [63, 42] width 76 height 9
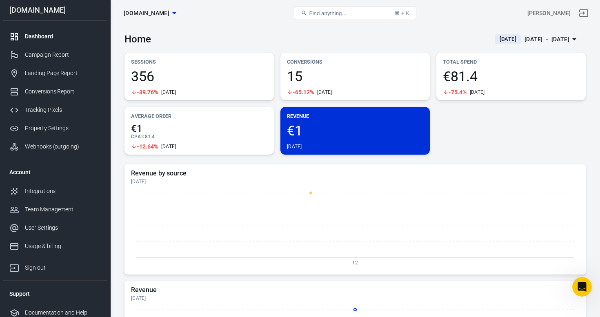
scroll to position [2137, 0]
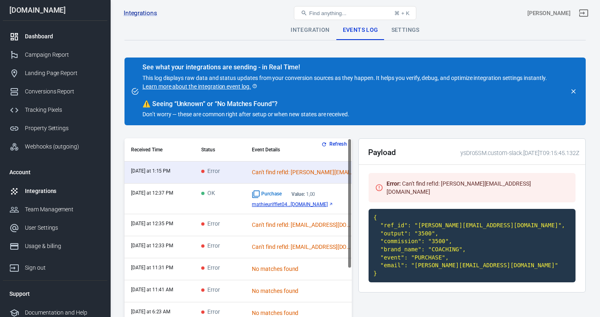
click at [61, 34] on div "Dashboard" at bounding box center [63, 36] width 76 height 9
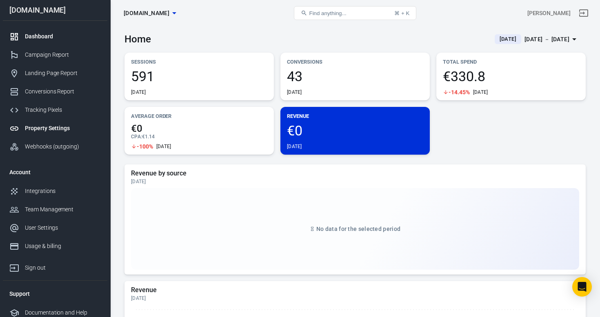
click at [49, 129] on div "Property Settings" at bounding box center [63, 128] width 76 height 9
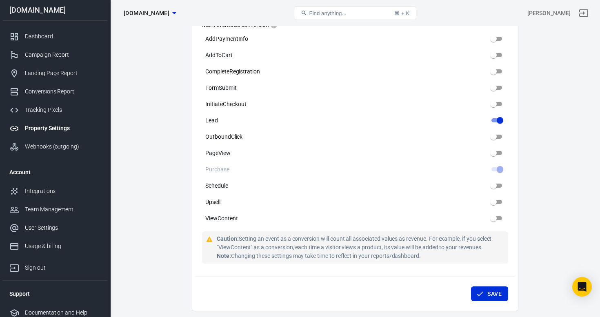
scroll to position [446, 0]
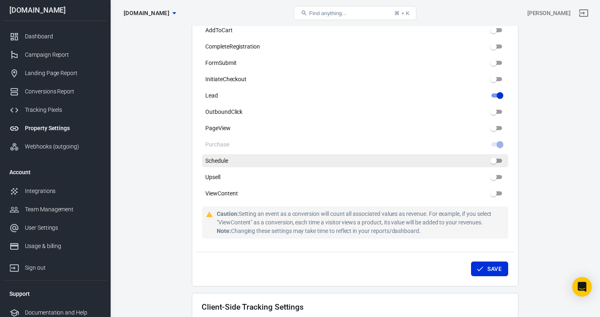
click at [497, 162] on input "Schedule" at bounding box center [493, 161] width 29 height 10
checkbox input "false"
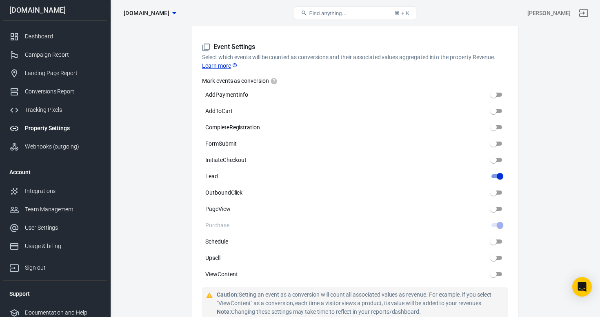
scroll to position [364, 0]
click at [584, 288] on icon "Open Intercom Messenger" at bounding box center [582, 287] width 9 height 11
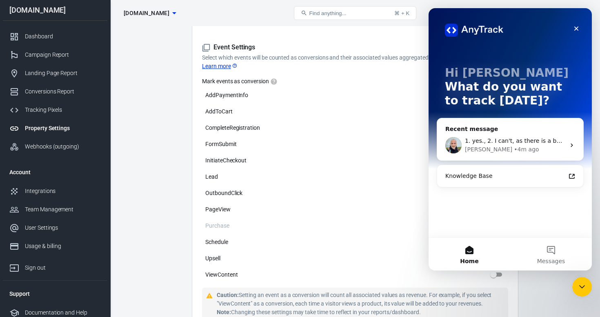
scroll to position [0, 0]
click at [519, 150] on div "[PERSON_NAME] • 4m ago" at bounding box center [515, 149] width 100 height 9
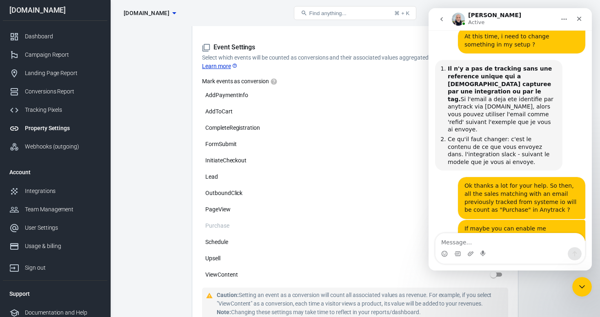
scroll to position [2186, 0]
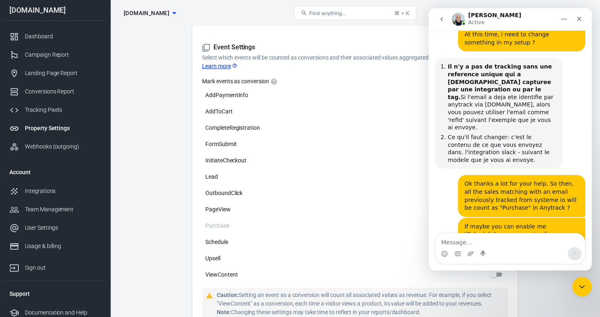
click at [513, 244] on textarea "Message…" at bounding box center [510, 241] width 149 height 14
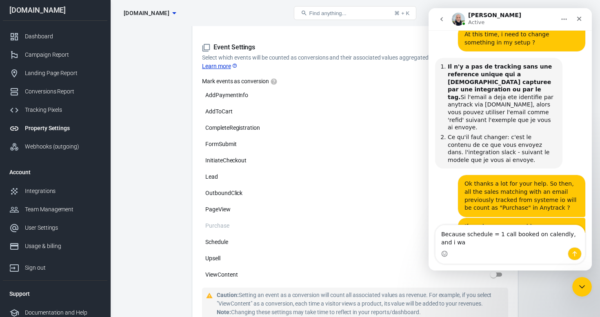
scroll to position [2194, 0]
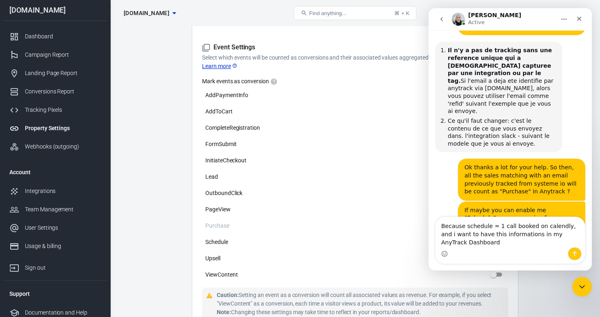
type textarea "Because schedule = 1 call booked on calendly, and i want to have this informati…"
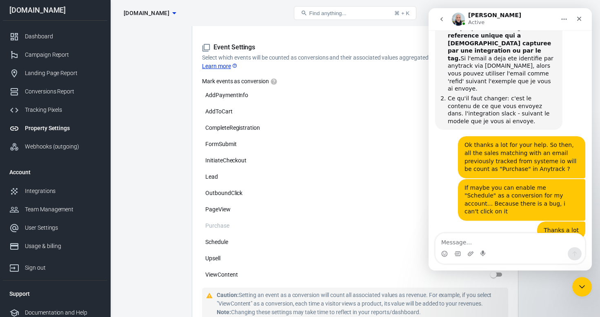
scroll to position [2226, 0]
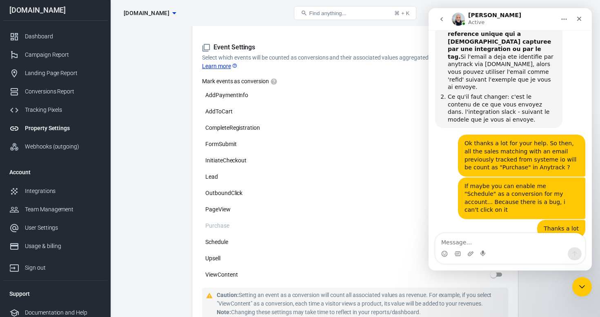
click at [192, 167] on div "Property Settings Name [DOMAIN_NAME] Name What should we call your Property? Gi…" at bounding box center [355, 30] width 327 height 675
click at [176, 163] on main "Auto Scan Tracking Script Settings Property Settings Name [DOMAIN_NAME] Name Wh…" at bounding box center [356, 176] width 462 height 1040
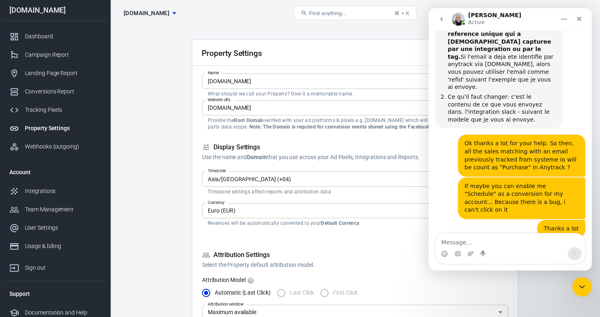
scroll to position [0, 0]
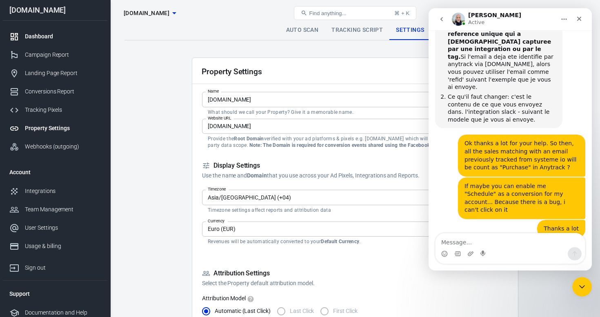
click at [52, 36] on div "Dashboard" at bounding box center [63, 36] width 76 height 9
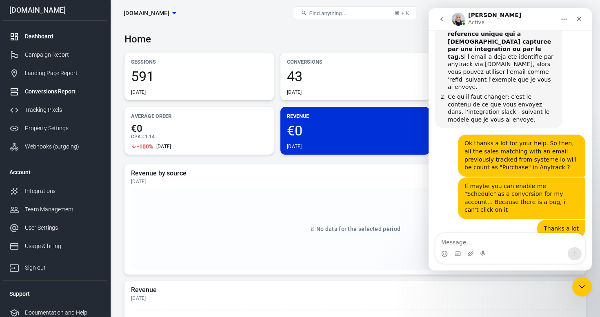
click at [57, 90] on div "Conversions Report" at bounding box center [63, 91] width 76 height 9
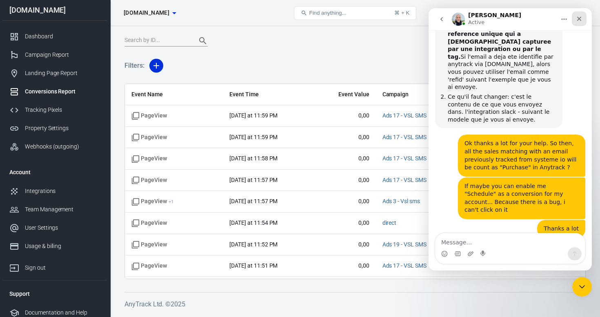
click at [579, 20] on icon "Close" at bounding box center [579, 19] width 7 height 7
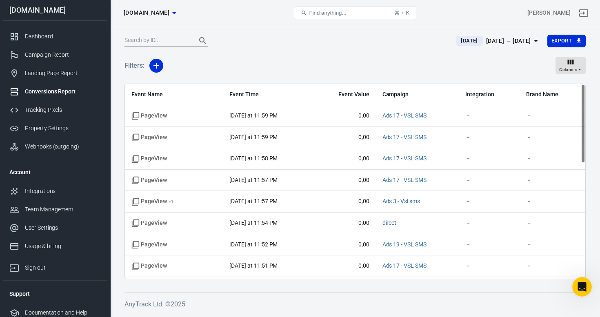
scroll to position [2226, 0]
click at [500, 42] on div "[DATE] － [DATE]" at bounding box center [508, 41] width 45 height 10
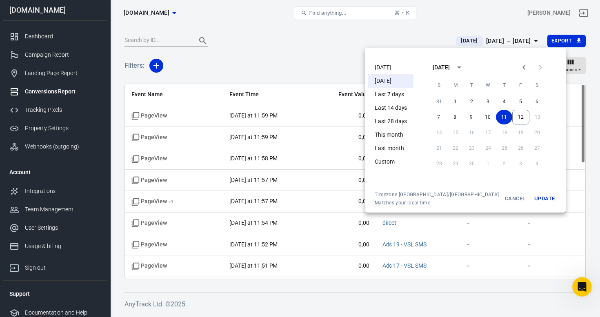
click at [398, 67] on li "[DATE]" at bounding box center [390, 67] width 45 height 13
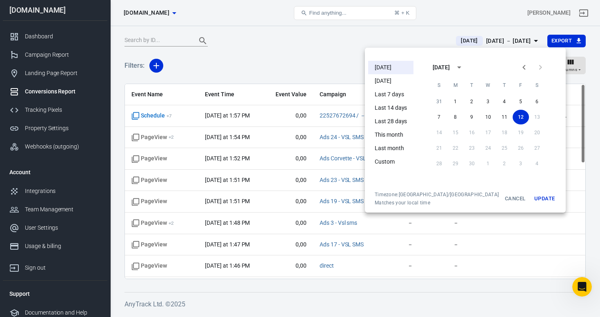
click at [332, 54] on div at bounding box center [300, 158] width 600 height 317
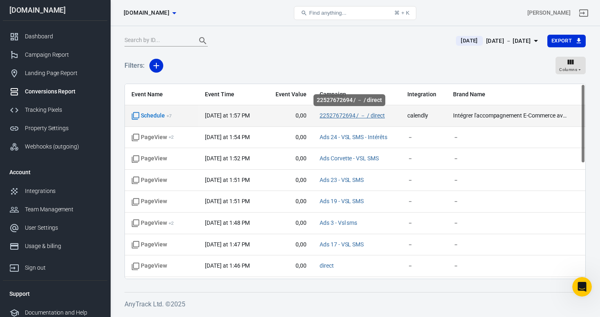
click at [346, 115] on link "22527672694 / － / direct" at bounding box center [352, 115] width 65 height 7
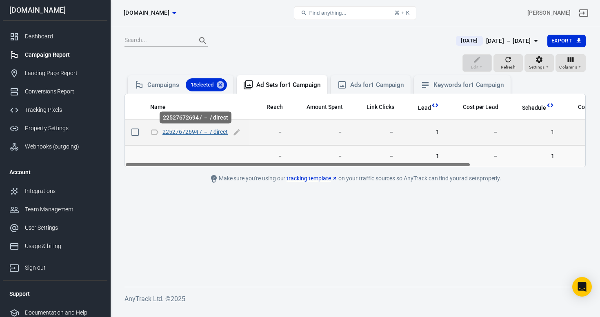
click at [180, 134] on link "22527672694 / － / direct" at bounding box center [195, 132] width 65 height 7
click at [201, 134] on link "22527672694 / － / direct" at bounding box center [195, 132] width 65 height 7
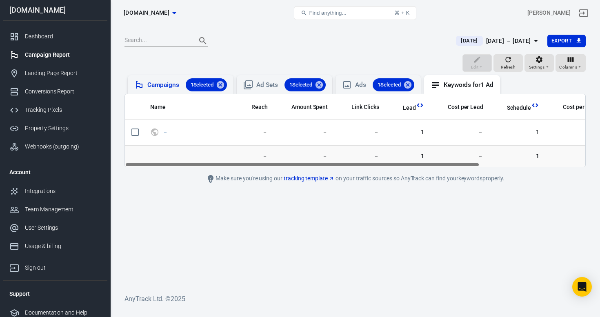
click at [176, 82] on div "Campaigns 1 Selected" at bounding box center [187, 84] width 80 height 13
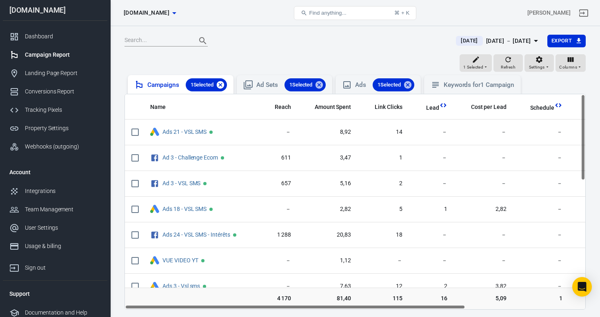
click at [223, 84] on icon at bounding box center [220, 84] width 9 height 9
checkbox input "false"
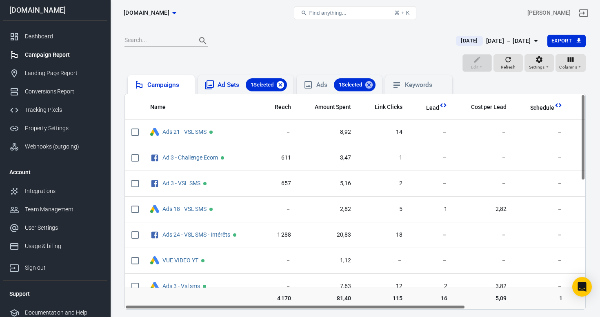
click at [282, 85] on icon at bounding box center [280, 84] width 9 height 9
click at [343, 83] on icon at bounding box center [340, 84] width 7 height 7
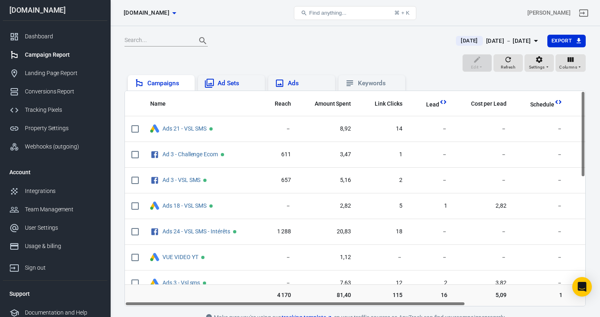
click at [167, 80] on div "Campaigns" at bounding box center [167, 83] width 41 height 9
click at [433, 102] on span "Lead" at bounding box center [432, 105] width 13 height 8
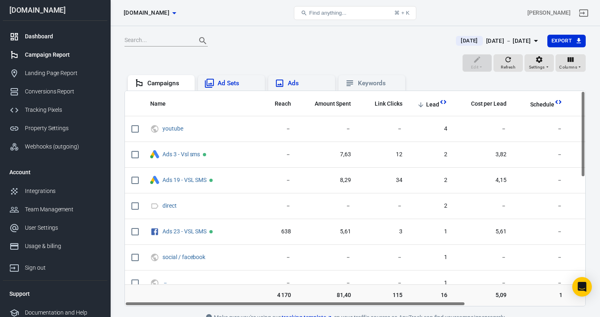
click at [47, 37] on div "Dashboard" at bounding box center [63, 36] width 76 height 9
